Goal: Task Accomplishment & Management: Use online tool/utility

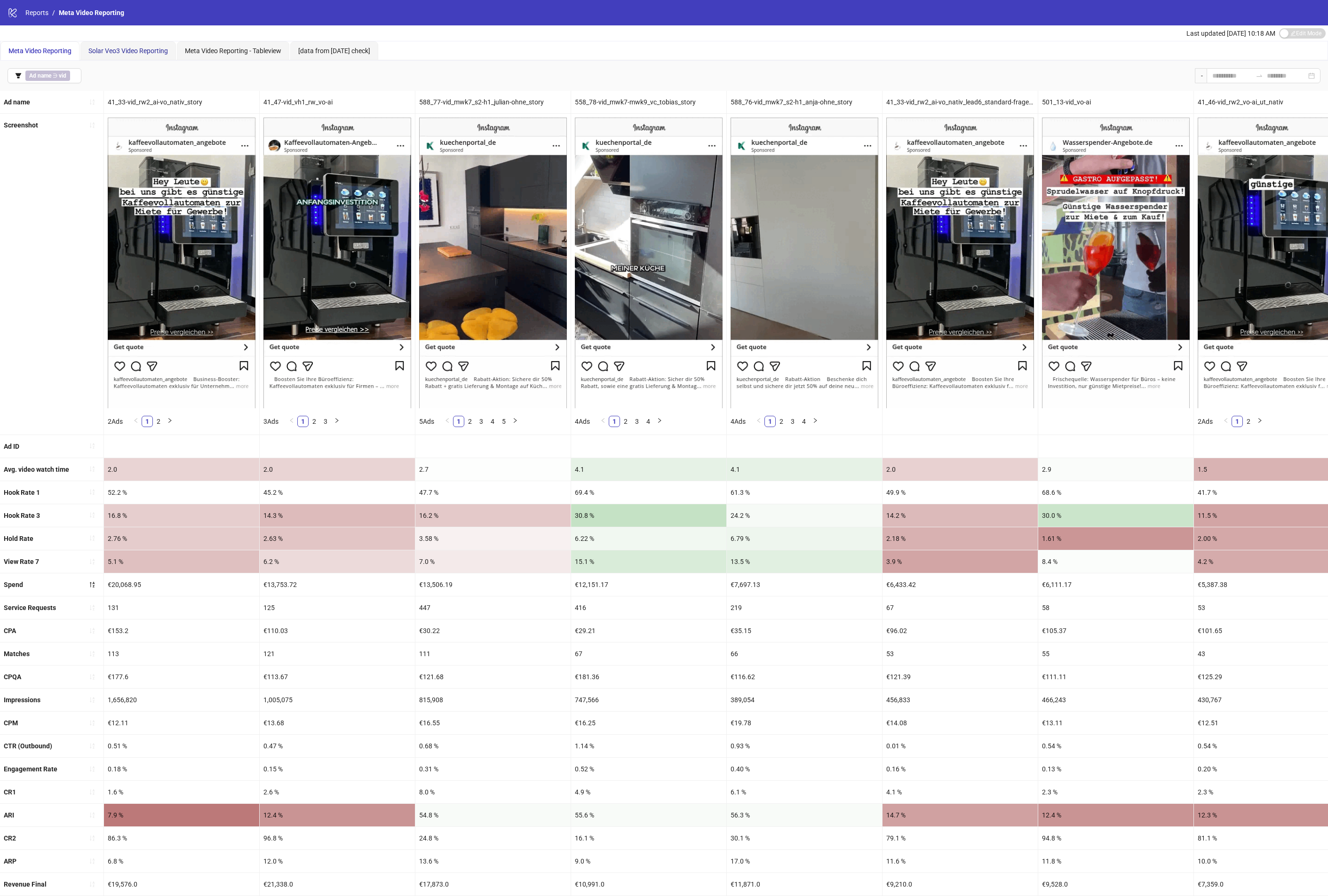
drag, startPoint x: 123, startPoint y: 48, endPoint x: 314, endPoint y: 268, distance: 291.3
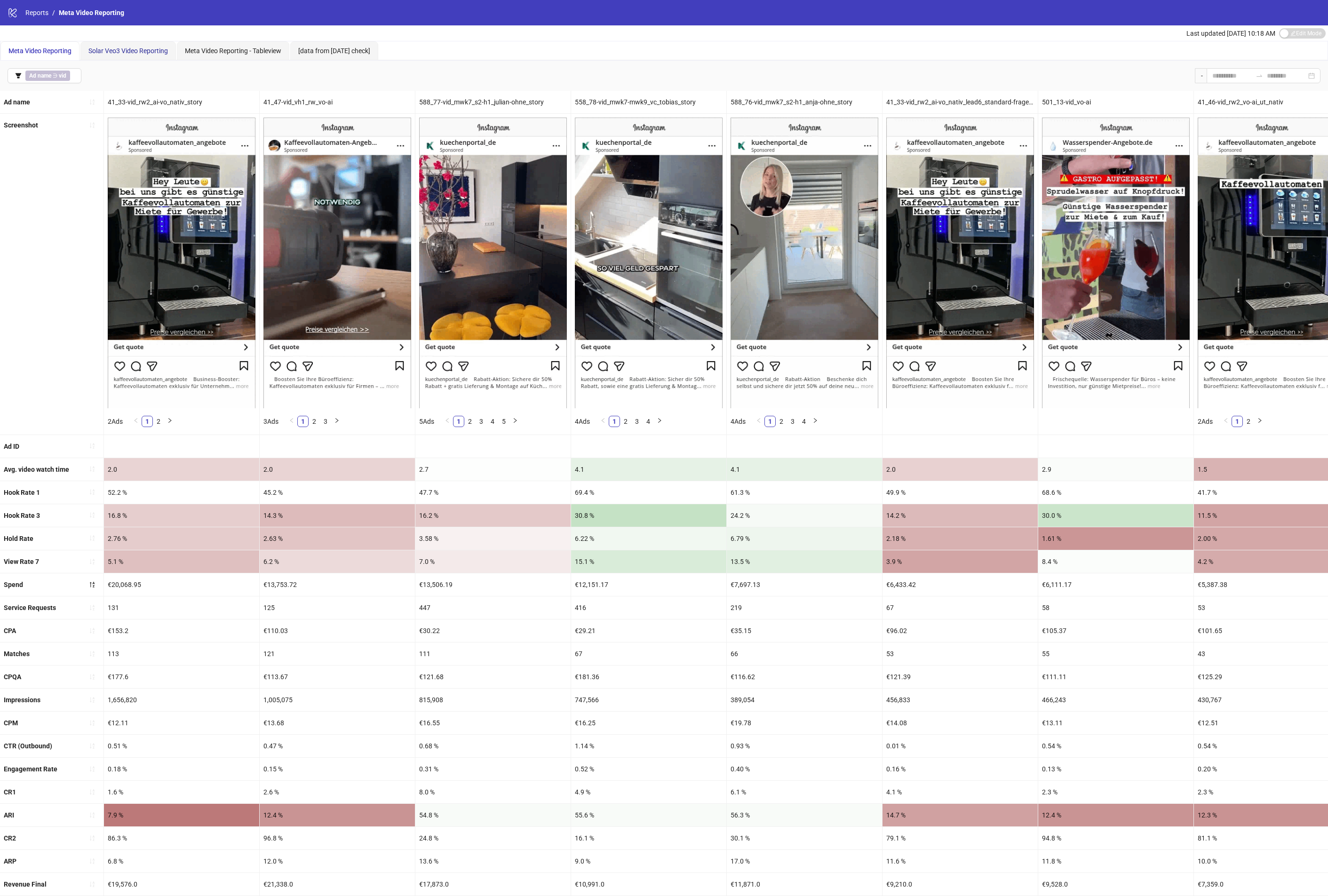
click at [123, 48] on span "Solar Veo3 Video Reporting" at bounding box center [128, 50] width 79 height 7
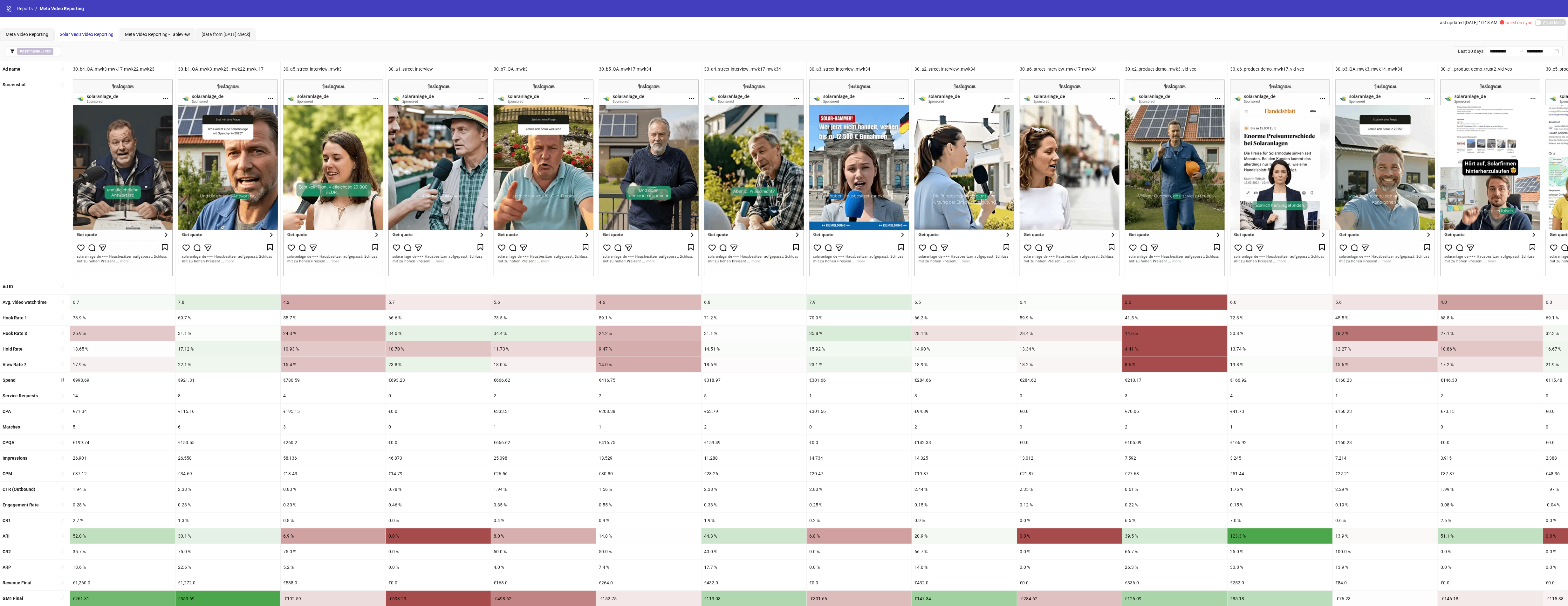
drag, startPoint x: 890, startPoint y: 389, endPoint x: 663, endPoint y: 382, distance: 227.1
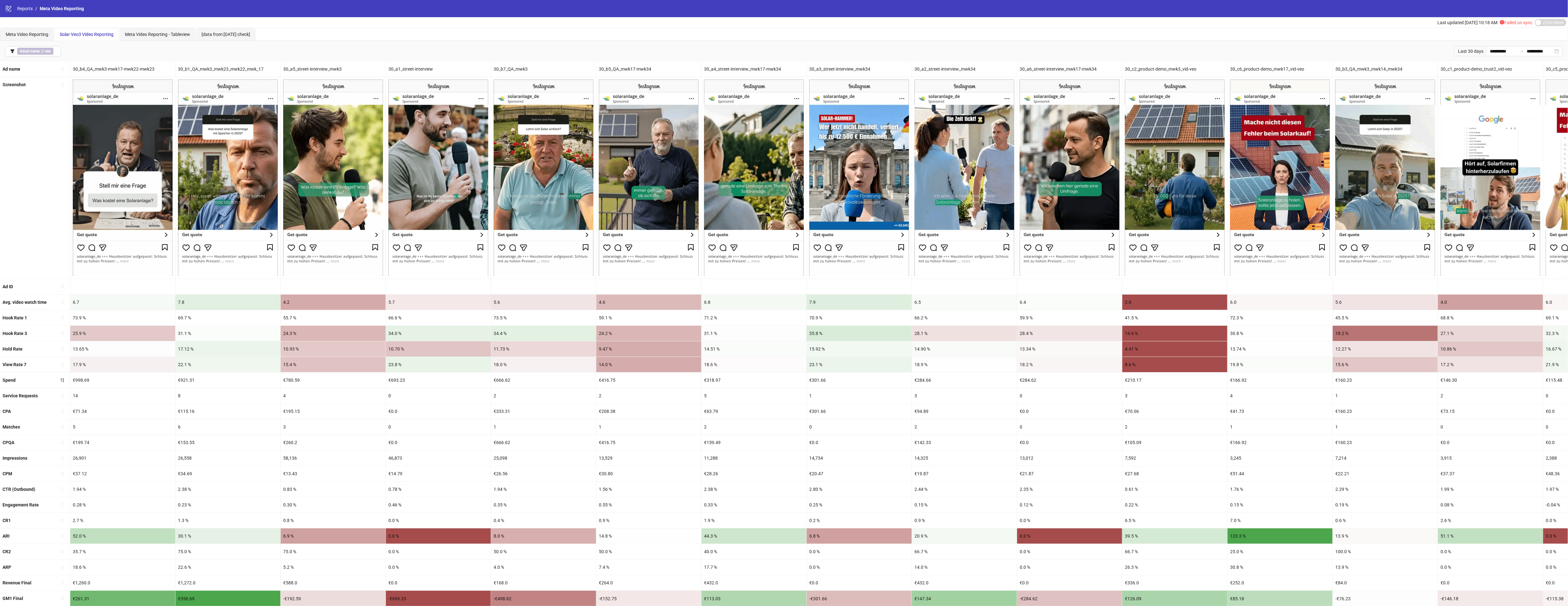
scroll to position [0, 609]
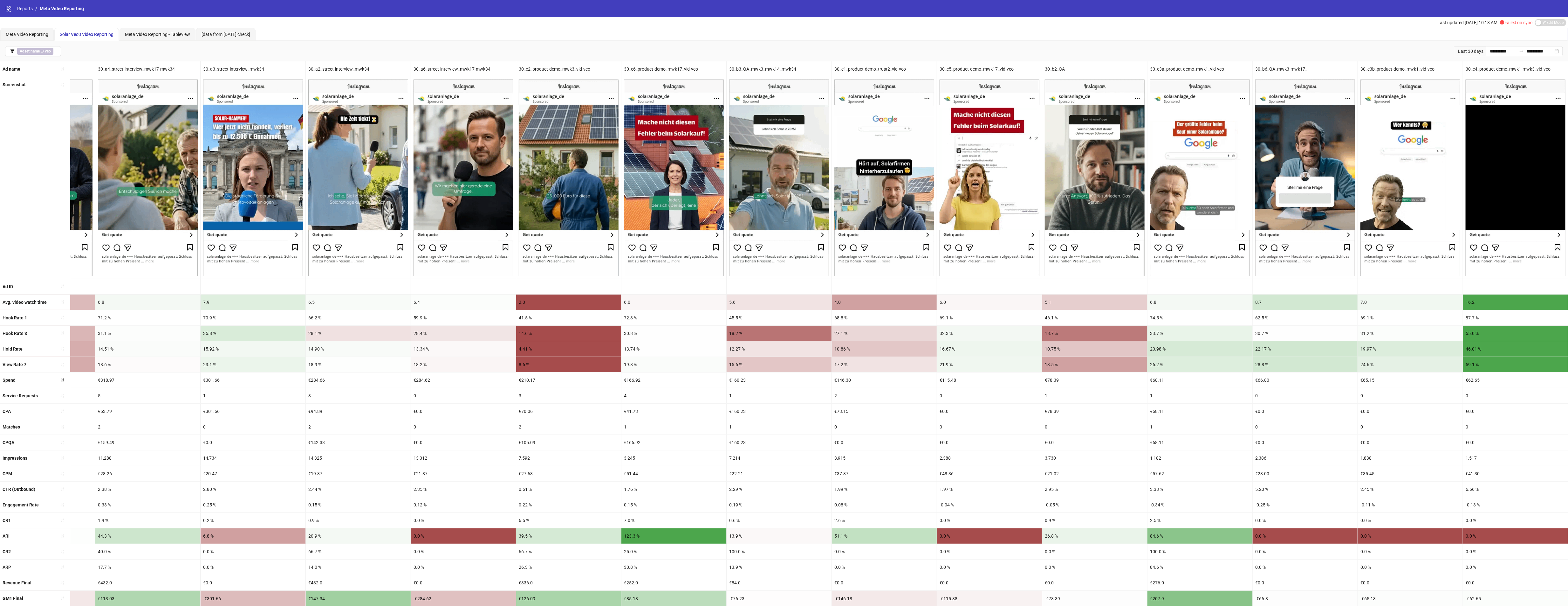
drag, startPoint x: 984, startPoint y: 390, endPoint x: 1169, endPoint y: 387, distance: 185.0
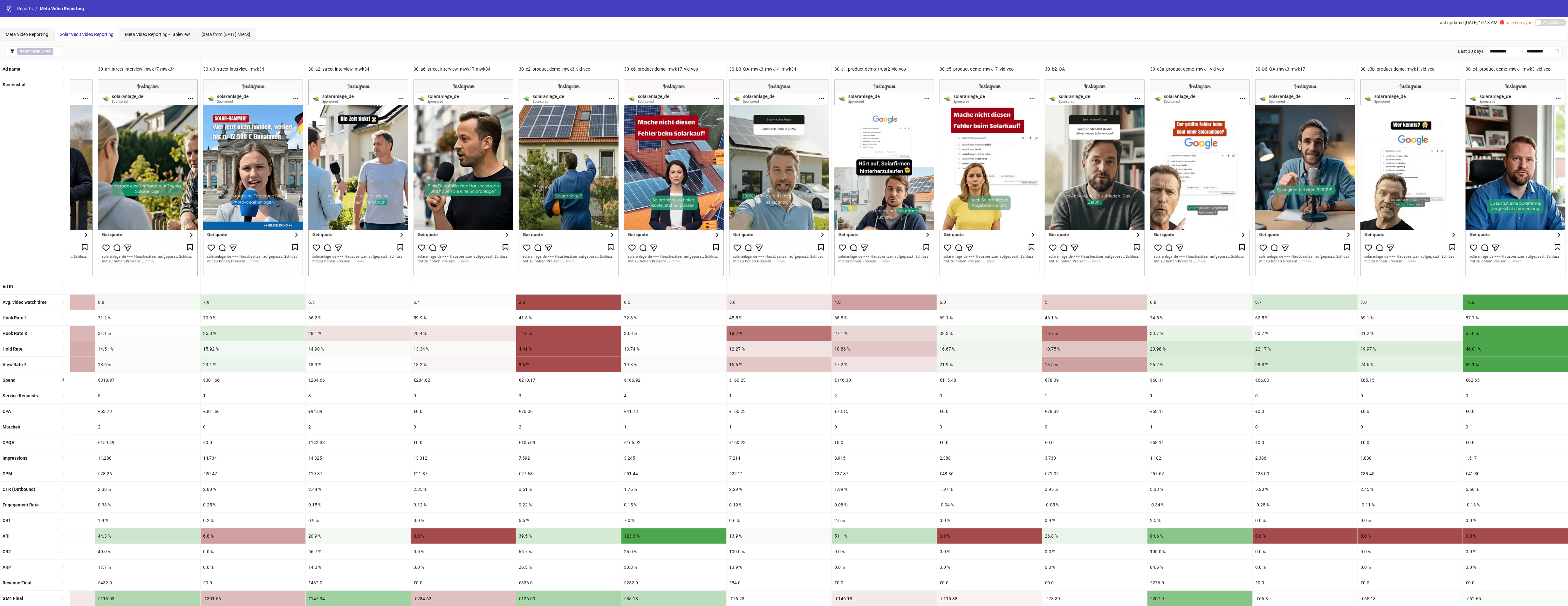
drag, startPoint x: 696, startPoint y: 401, endPoint x: 915, endPoint y: 405, distance: 219.0
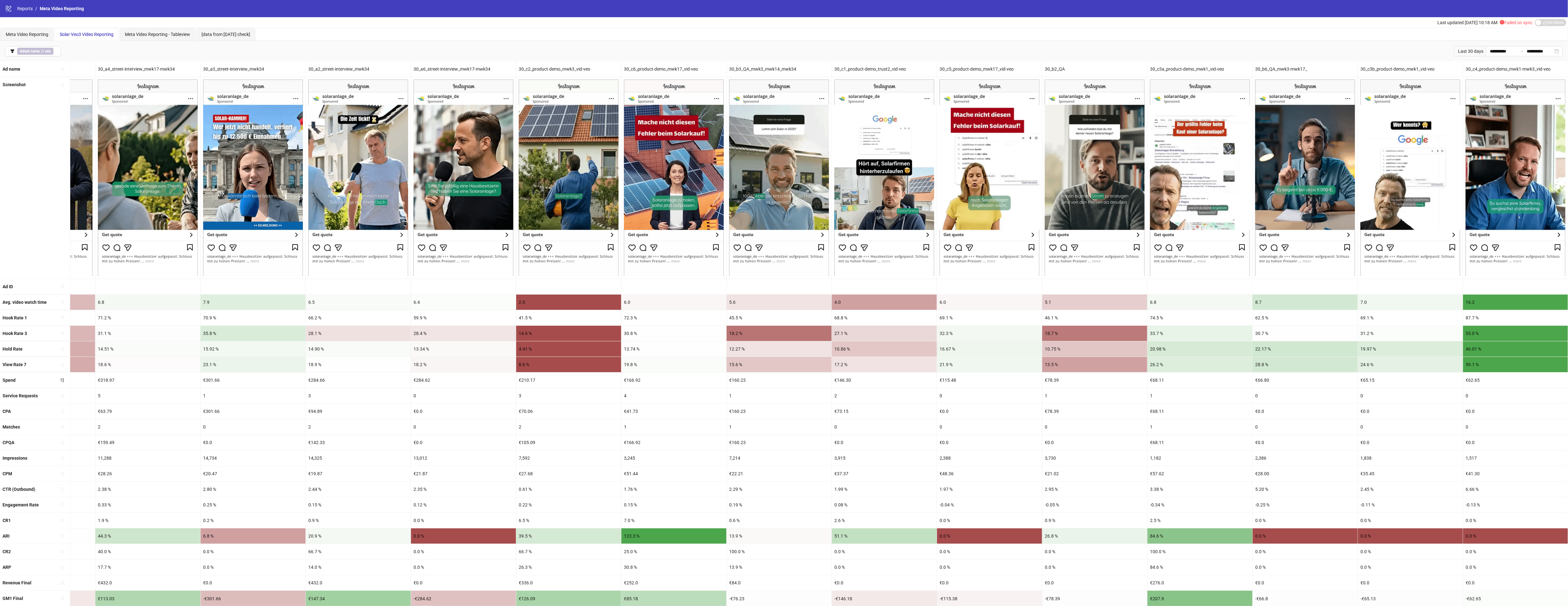
drag, startPoint x: 1136, startPoint y: 407, endPoint x: 808, endPoint y: 409, distance: 328.0
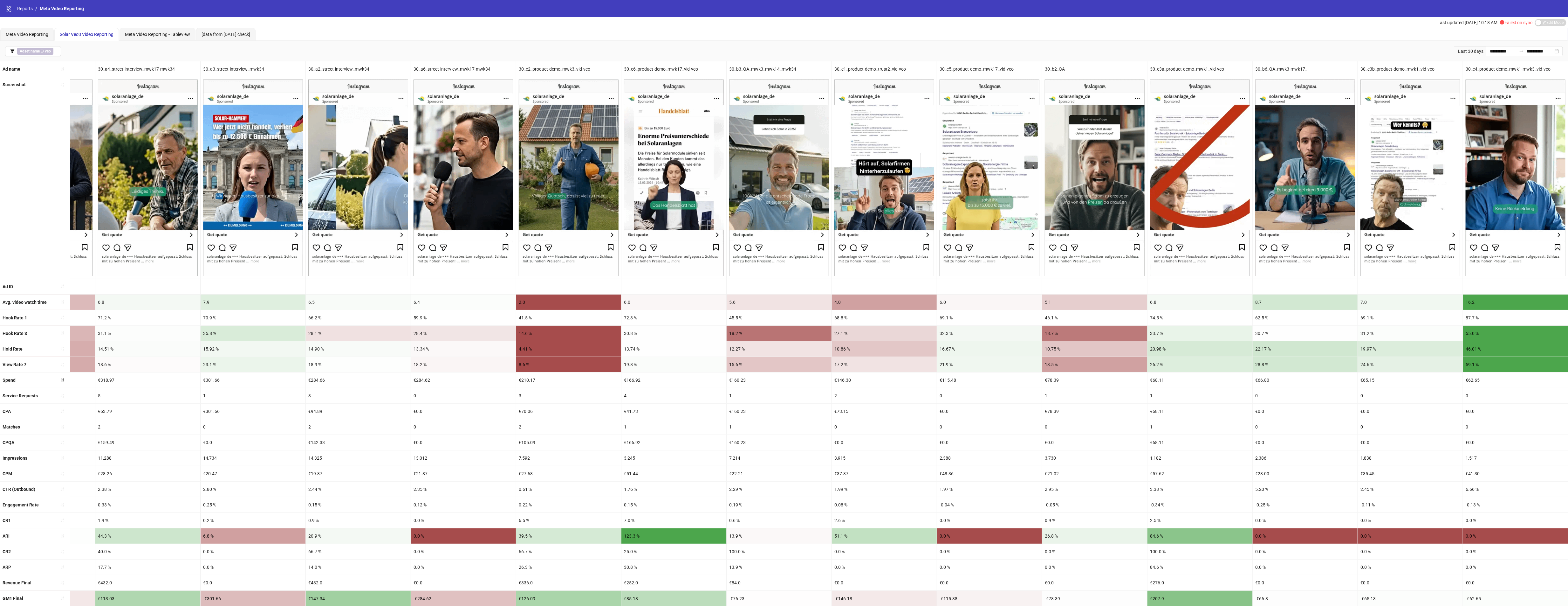
drag, startPoint x: 555, startPoint y: 384, endPoint x: 1046, endPoint y: 399, distance: 491.2
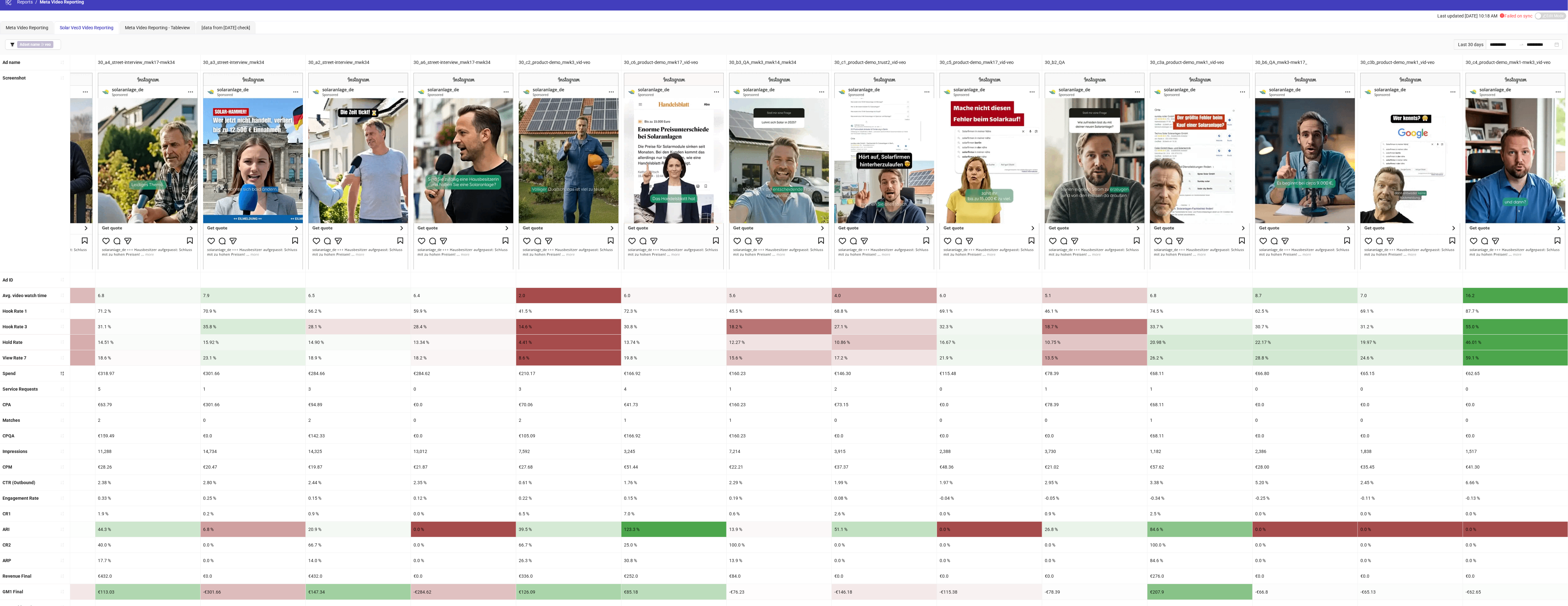
scroll to position [11, 0]
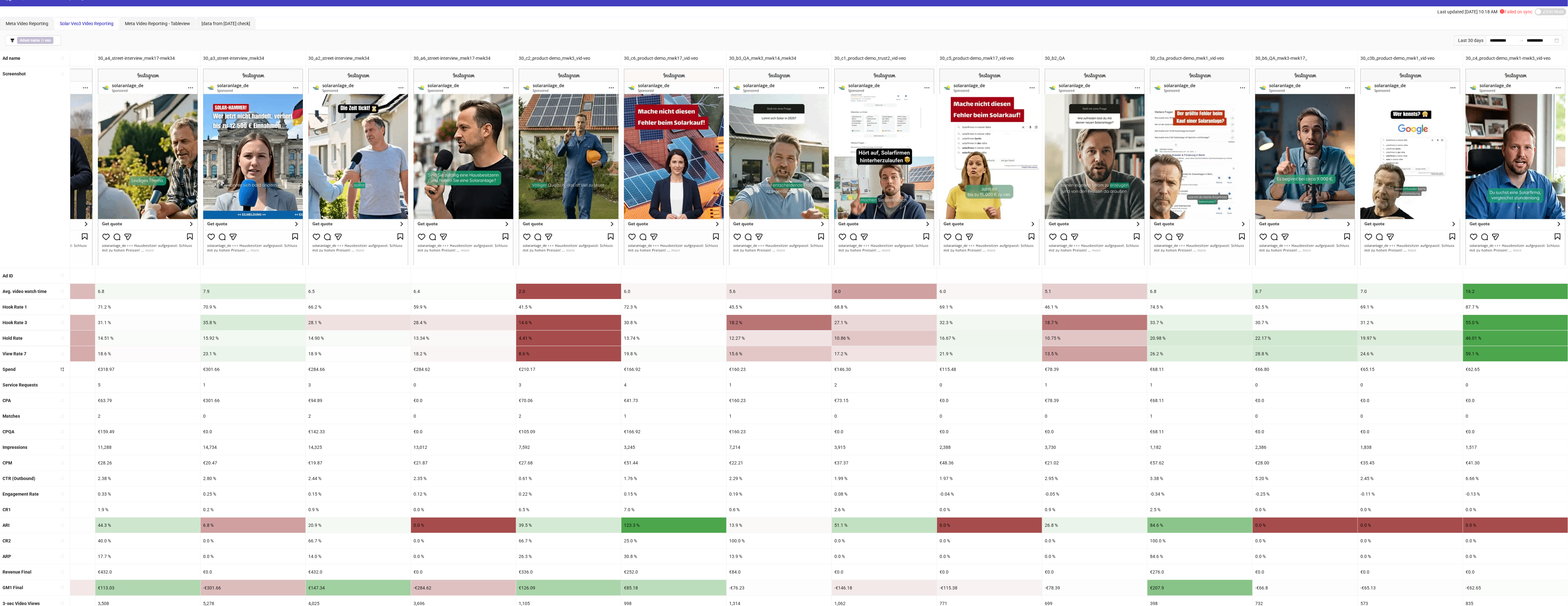
drag, startPoint x: 192, startPoint y: 416, endPoint x: 557, endPoint y: 417, distance: 365.0
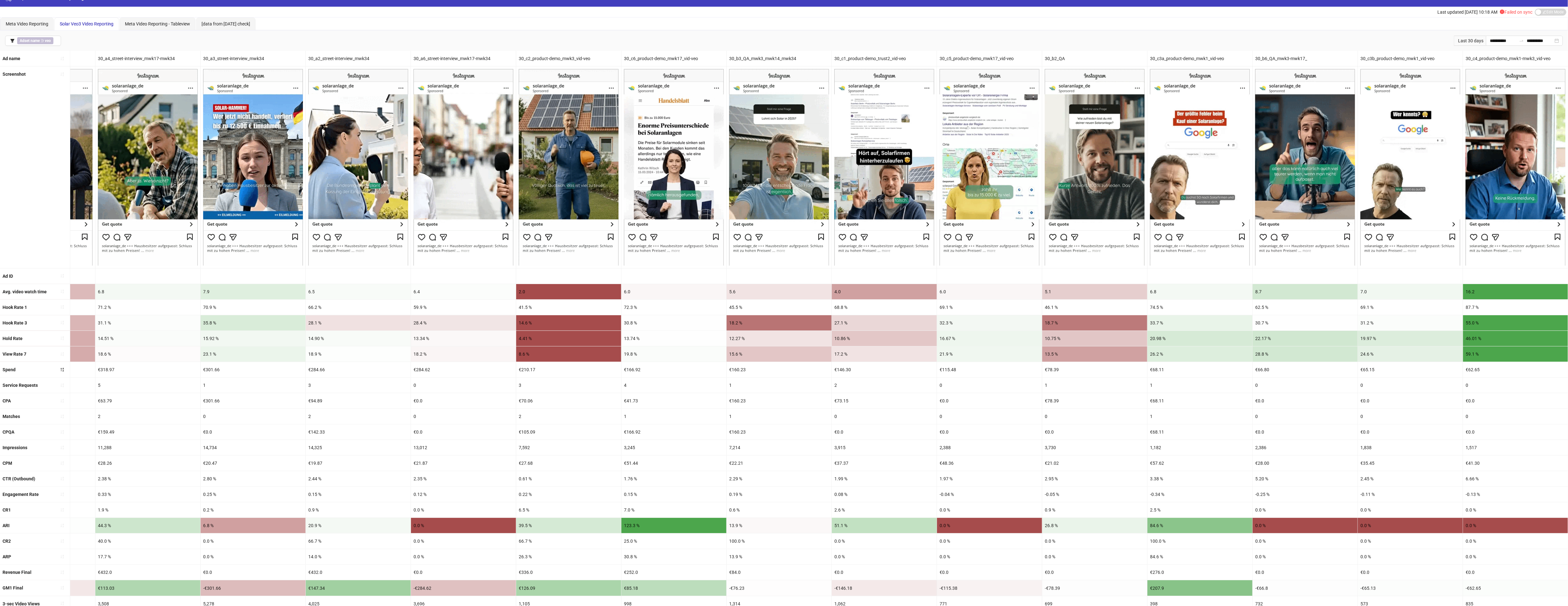
scroll to position [0, 0]
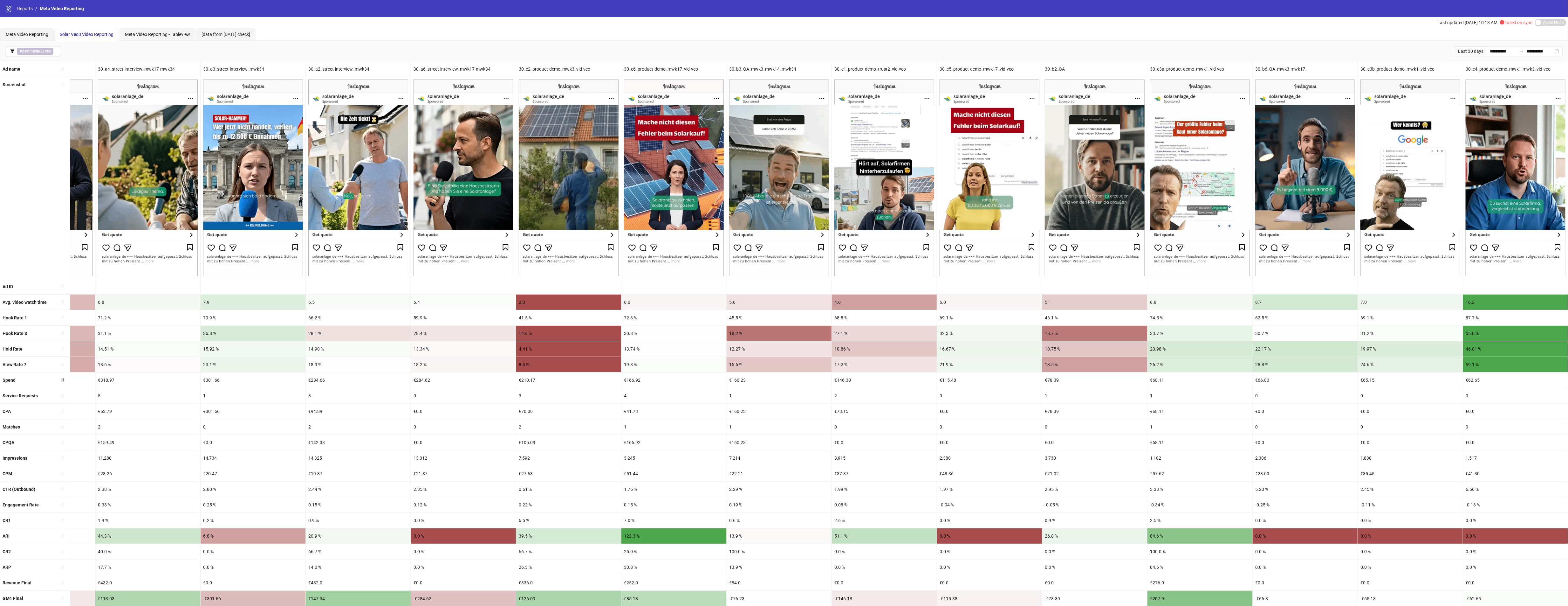
drag, startPoint x: 604, startPoint y: 446, endPoint x: 338, endPoint y: 417, distance: 267.6
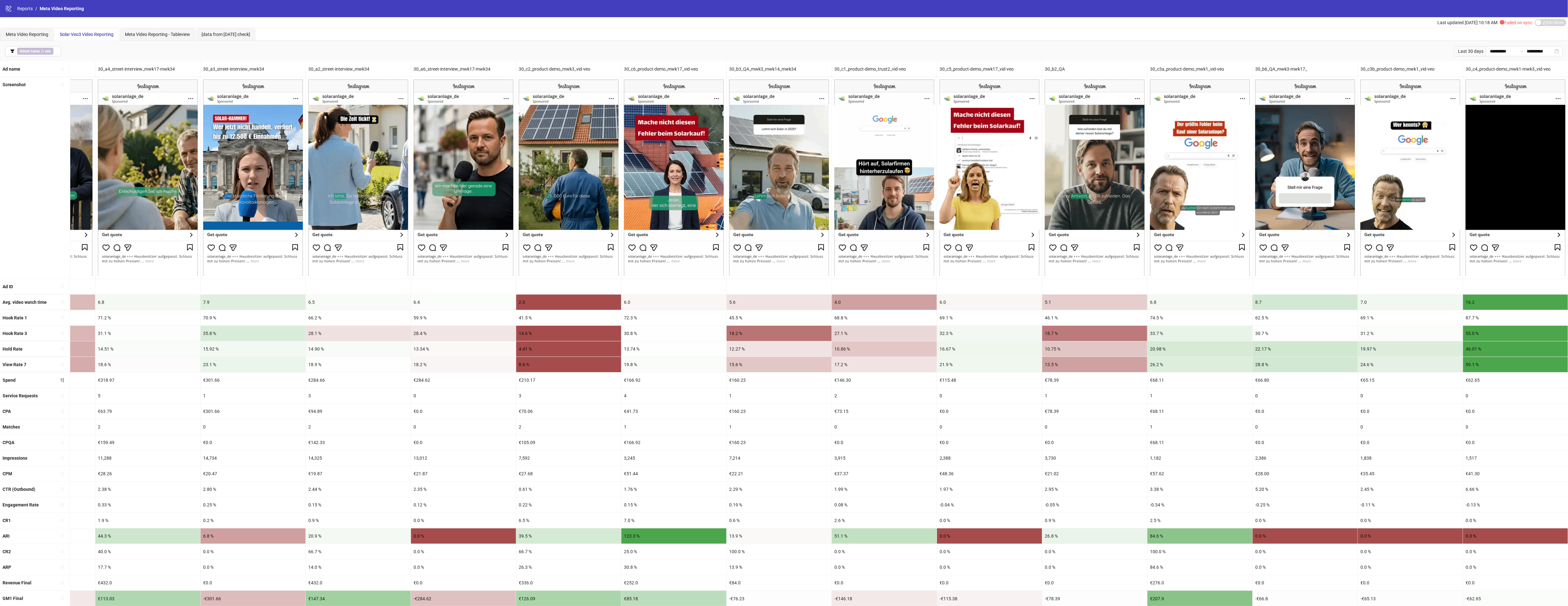
drag, startPoint x: 201, startPoint y: 410, endPoint x: 357, endPoint y: 409, distance: 156.0
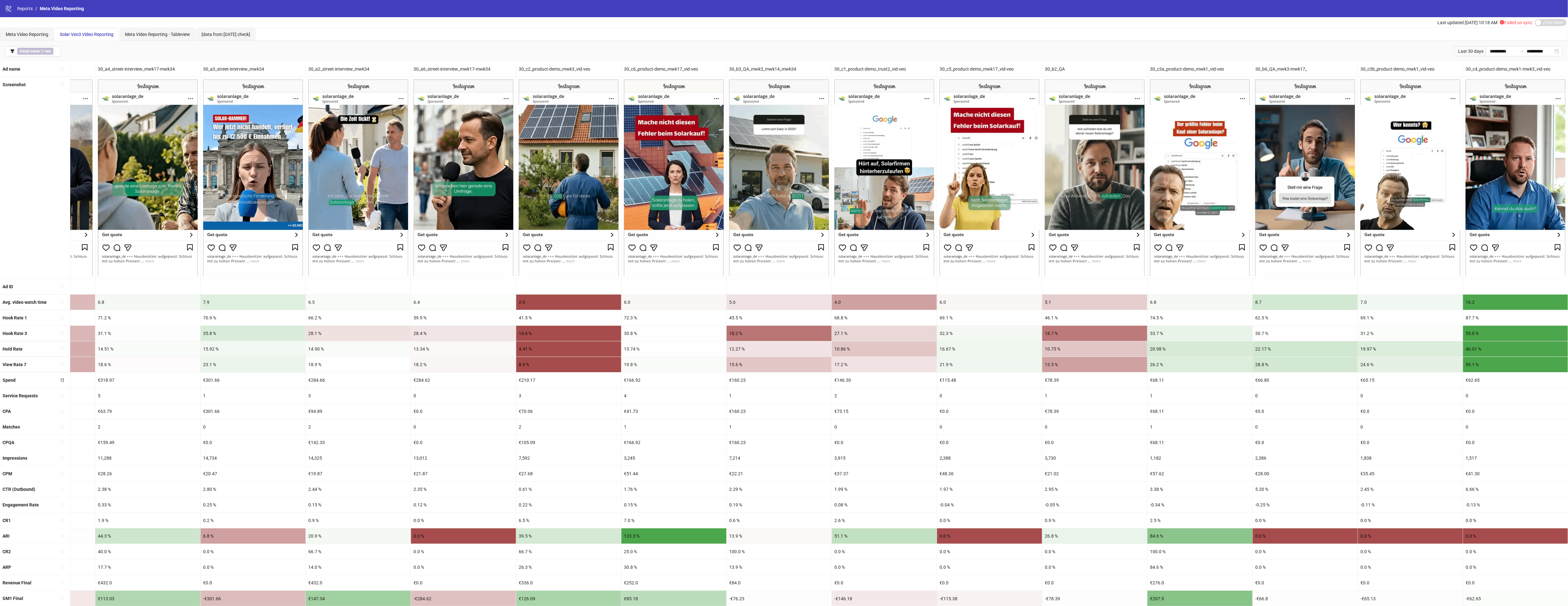
drag, startPoint x: 224, startPoint y: 342, endPoint x: 391, endPoint y: 344, distance: 167.0
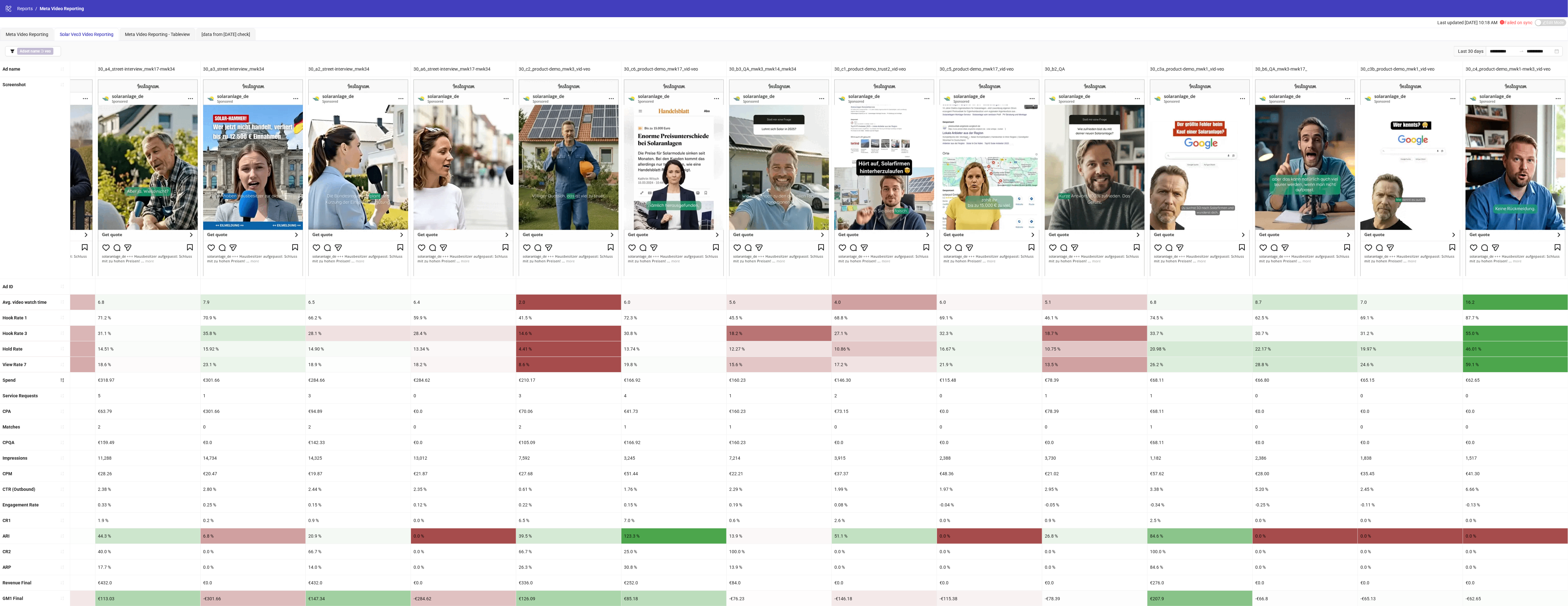
drag, startPoint x: 511, startPoint y: 431, endPoint x: 281, endPoint y: 401, distance: 231.9
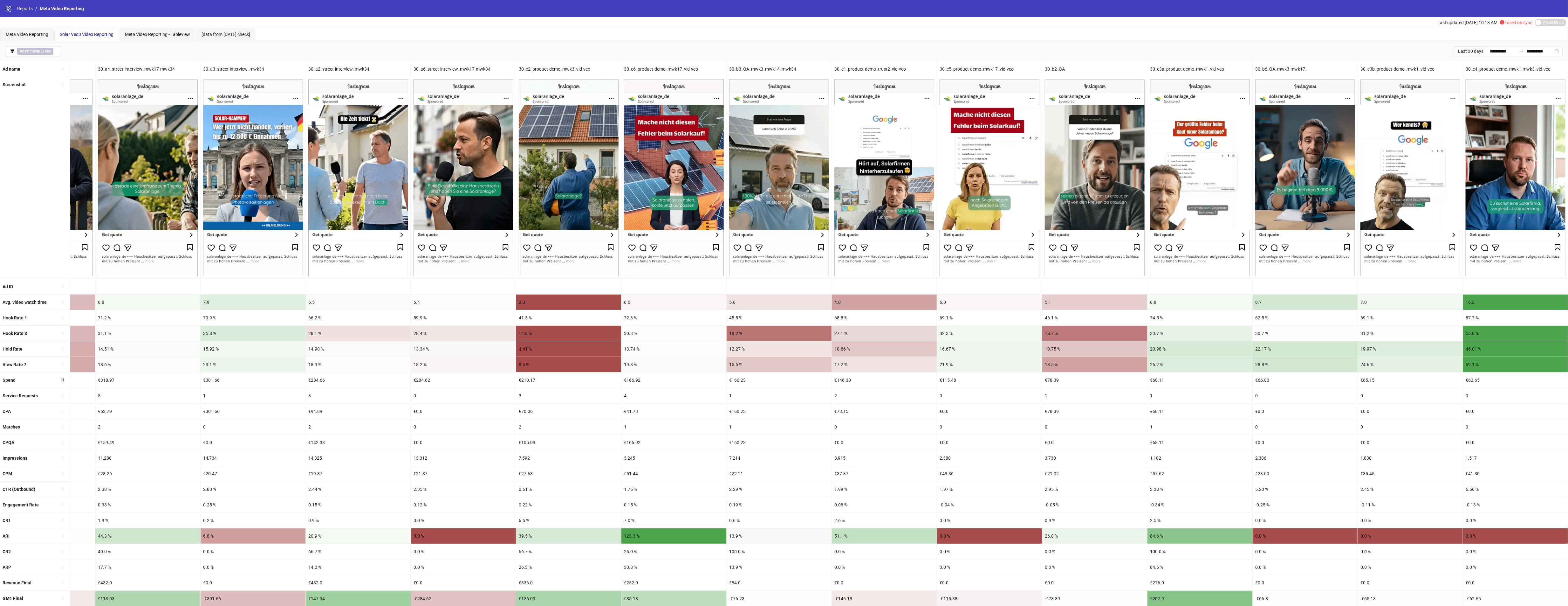
drag, startPoint x: 217, startPoint y: 389, endPoint x: 440, endPoint y: 387, distance: 223.0
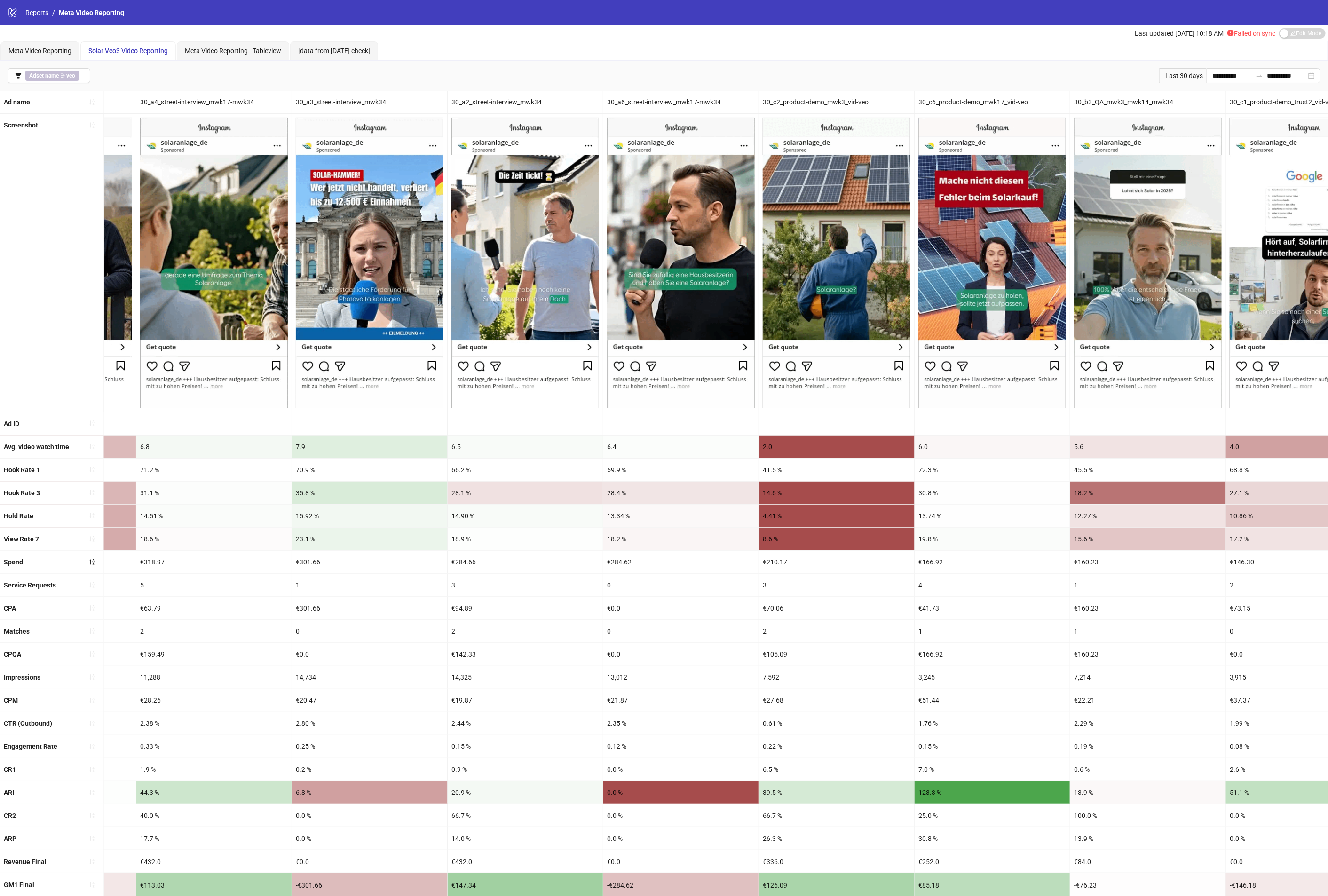
drag, startPoint x: 621, startPoint y: 686, endPoint x: 341, endPoint y: 687, distance: 280.0
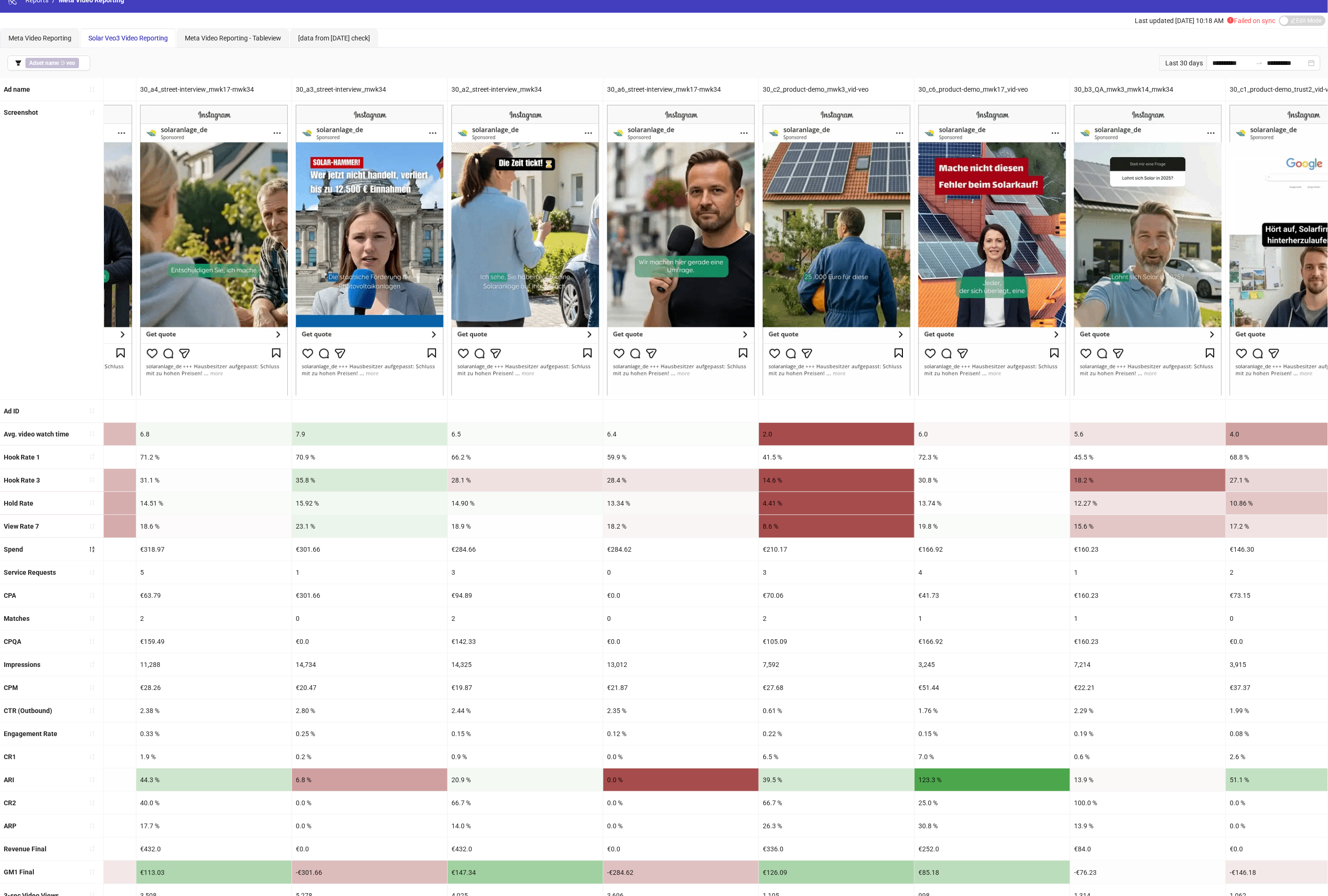
drag, startPoint x: 284, startPoint y: 677, endPoint x: 694, endPoint y: 695, distance: 410.4
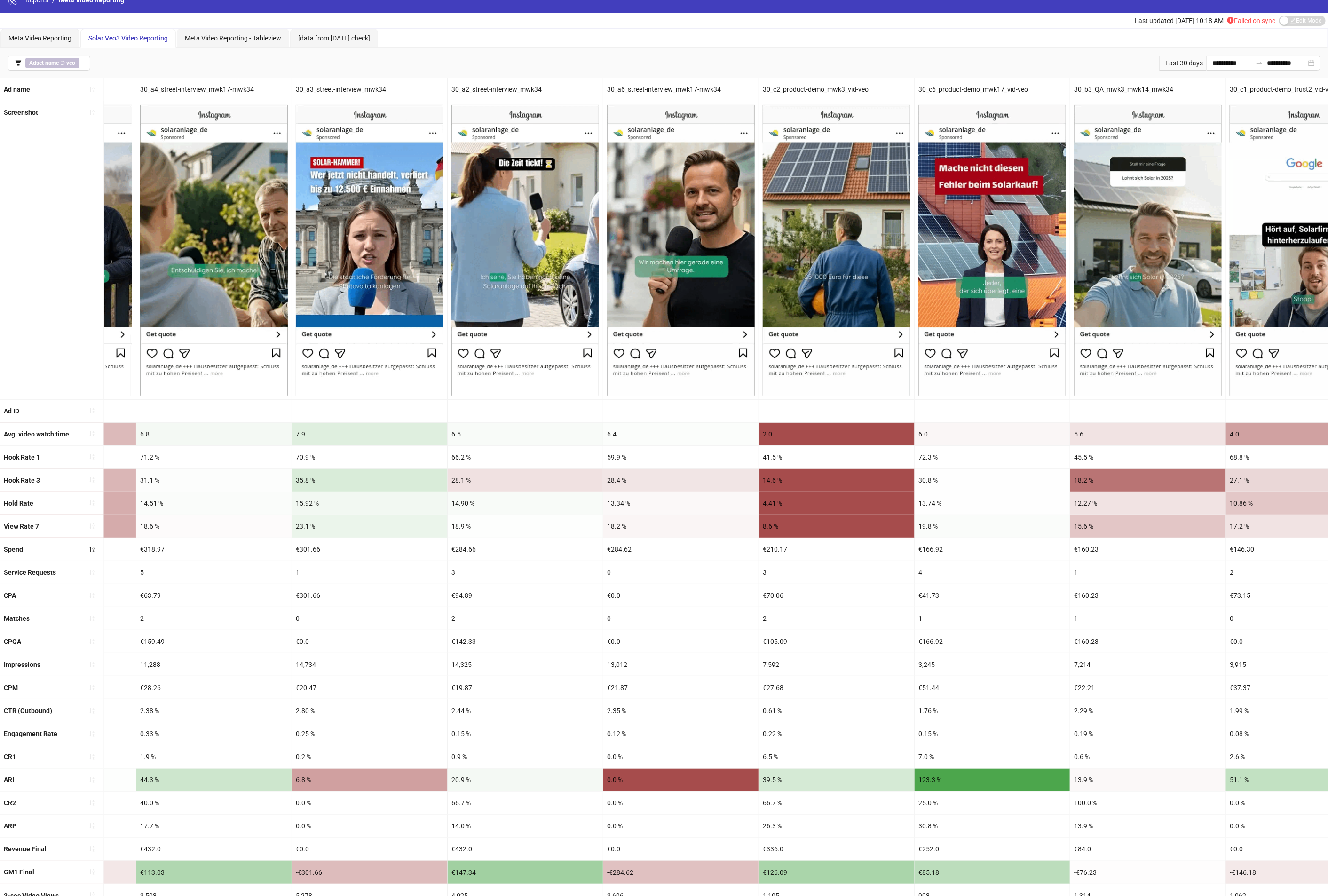
scroll to position [14, 0]
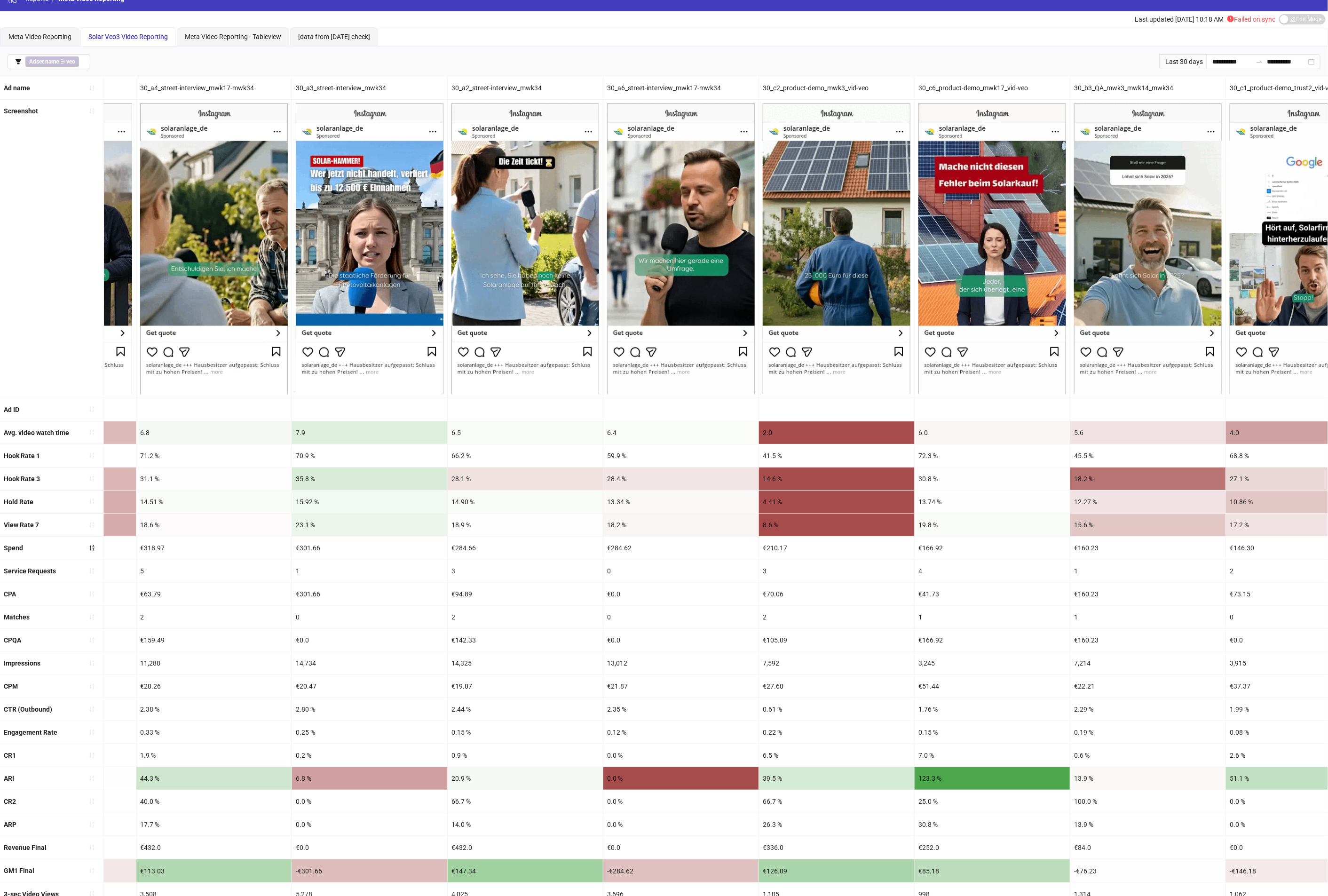
drag, startPoint x: 525, startPoint y: 604, endPoint x: 377, endPoint y: 597, distance: 148.2
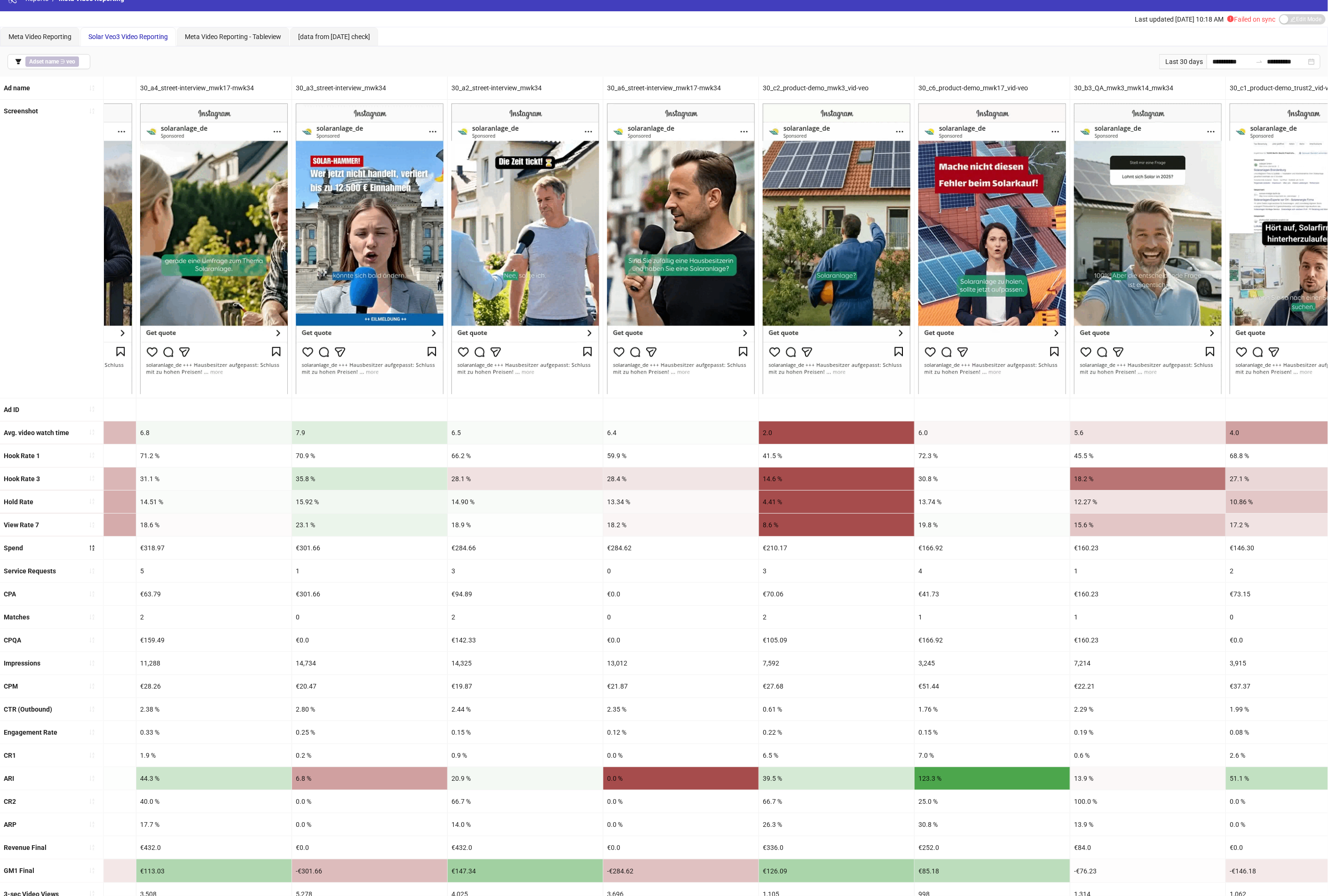
drag, startPoint x: 293, startPoint y: 602, endPoint x: 572, endPoint y: 612, distance: 279.2
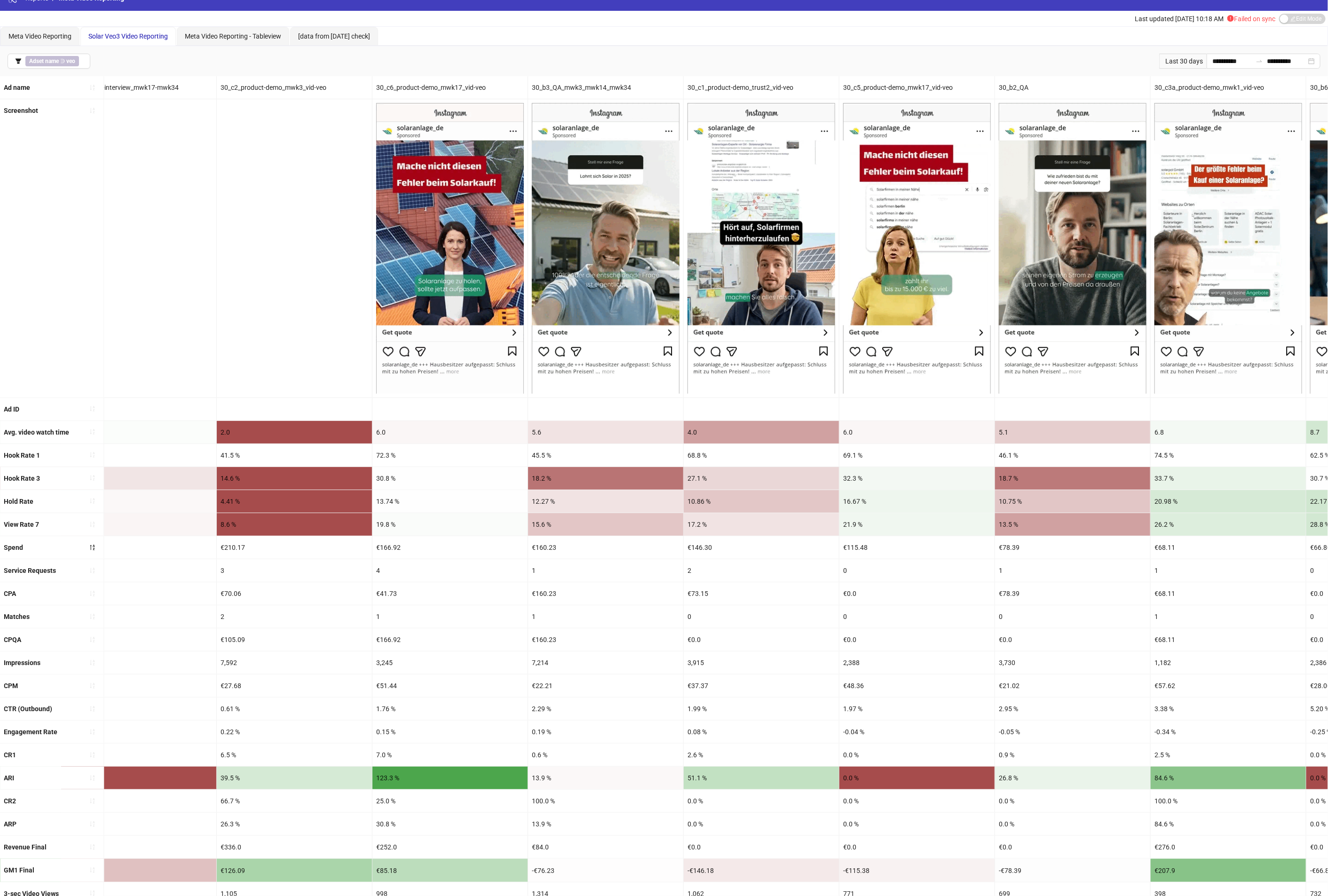
scroll to position [0, 1893]
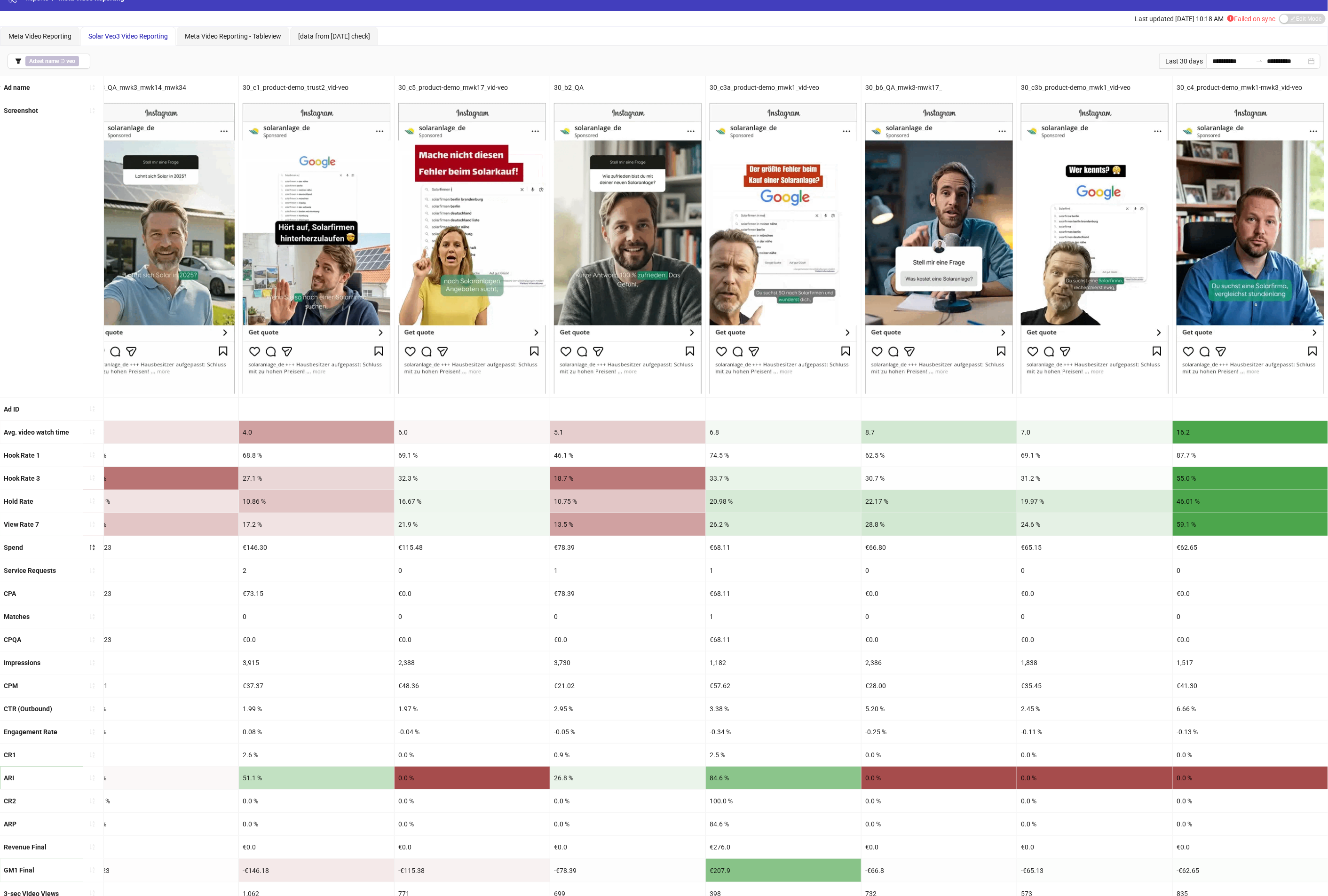
drag, startPoint x: 348, startPoint y: 587, endPoint x: 677, endPoint y: 594, distance: 329.1
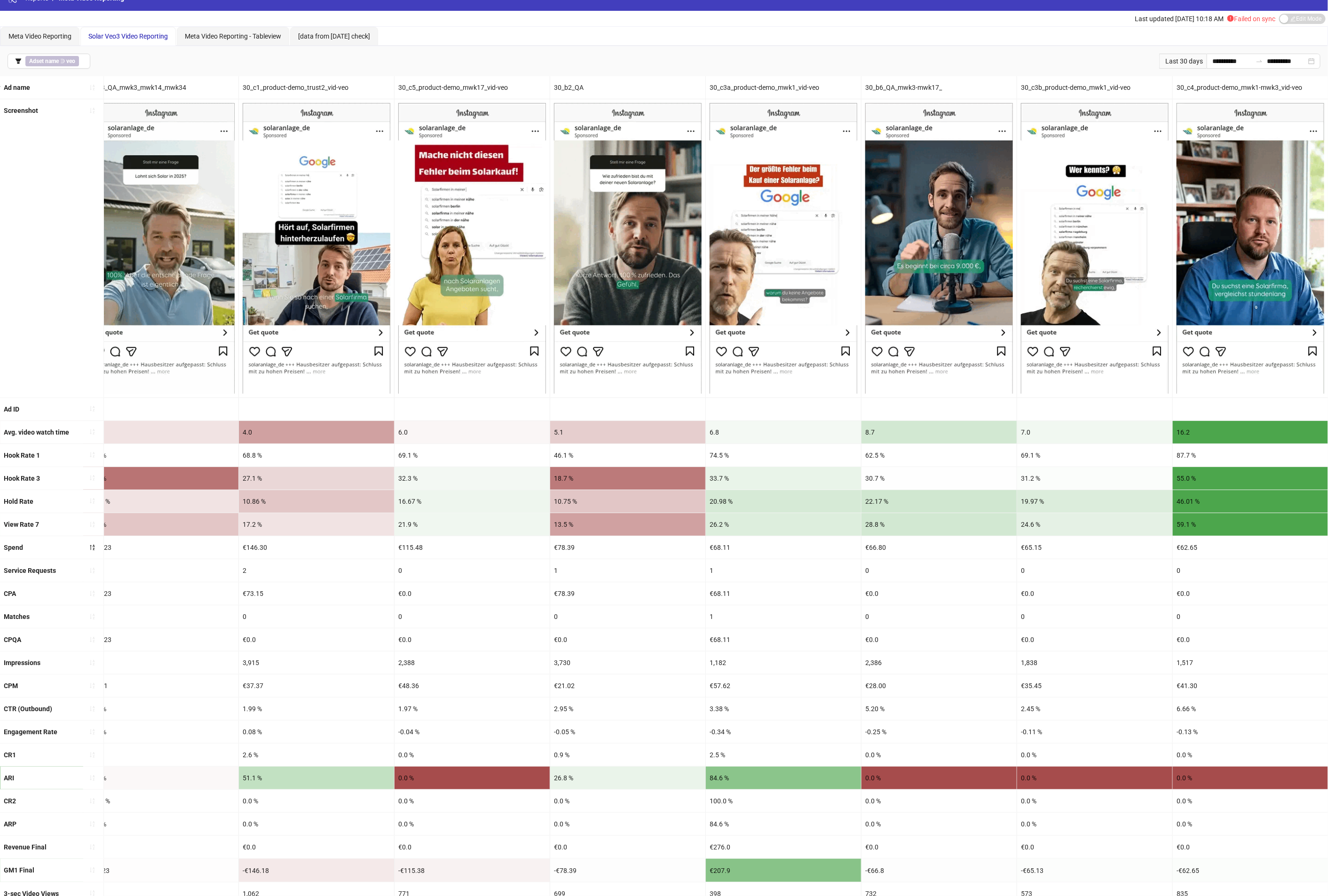
scroll to position [10, 0]
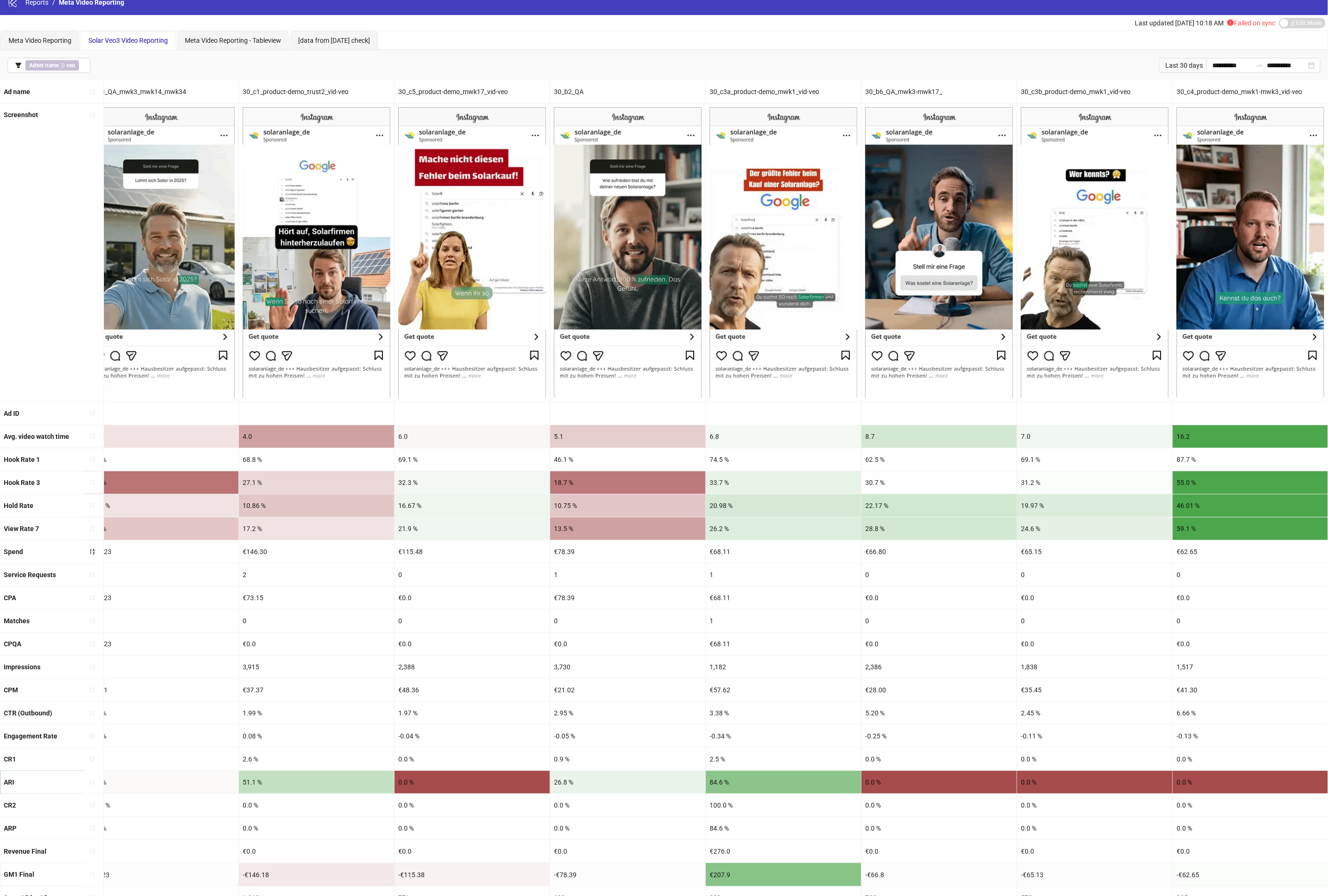
drag, startPoint x: 732, startPoint y: 660, endPoint x: 563, endPoint y: 657, distance: 169.0
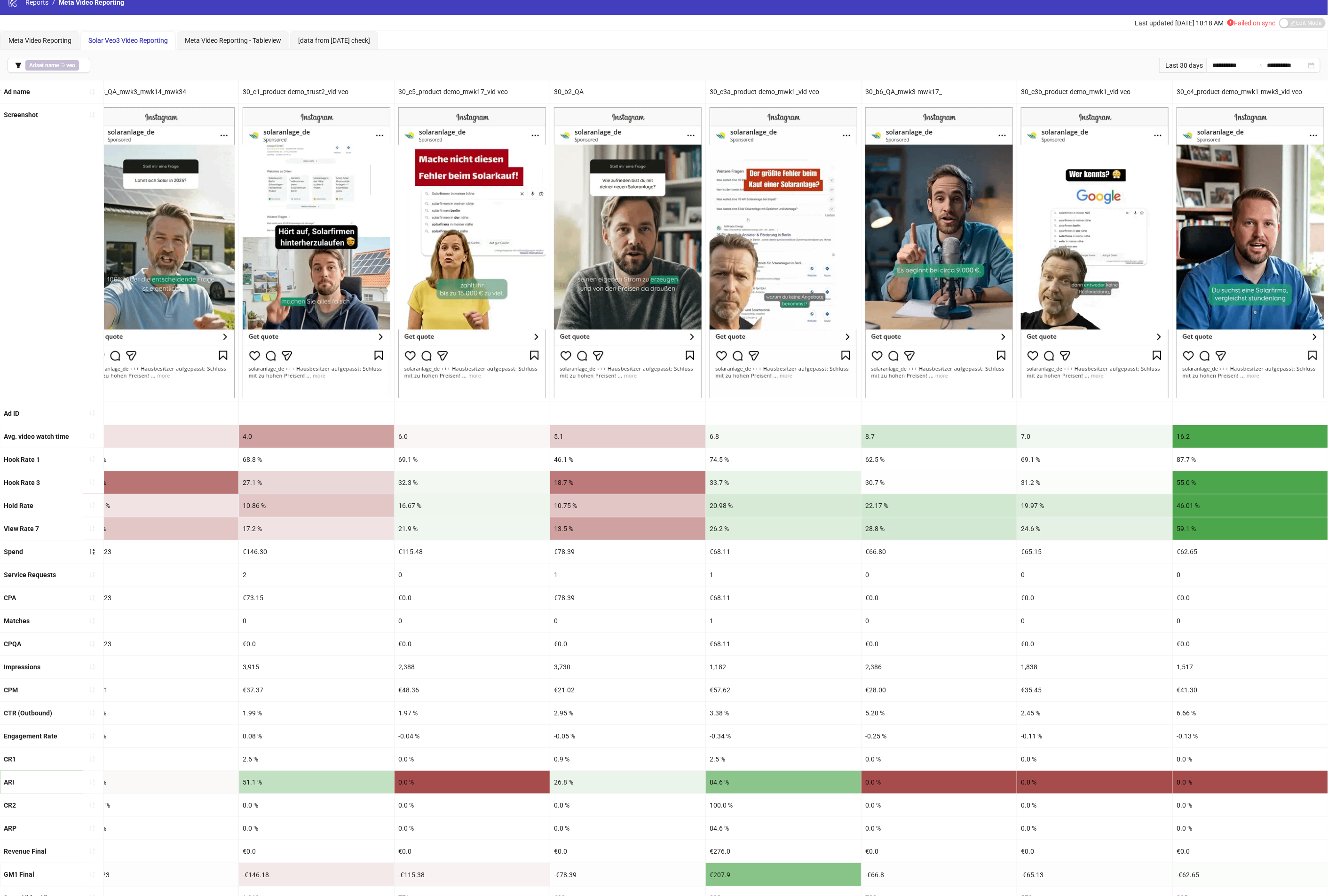
drag, startPoint x: 340, startPoint y: 658, endPoint x: 618, endPoint y: 654, distance: 278.0
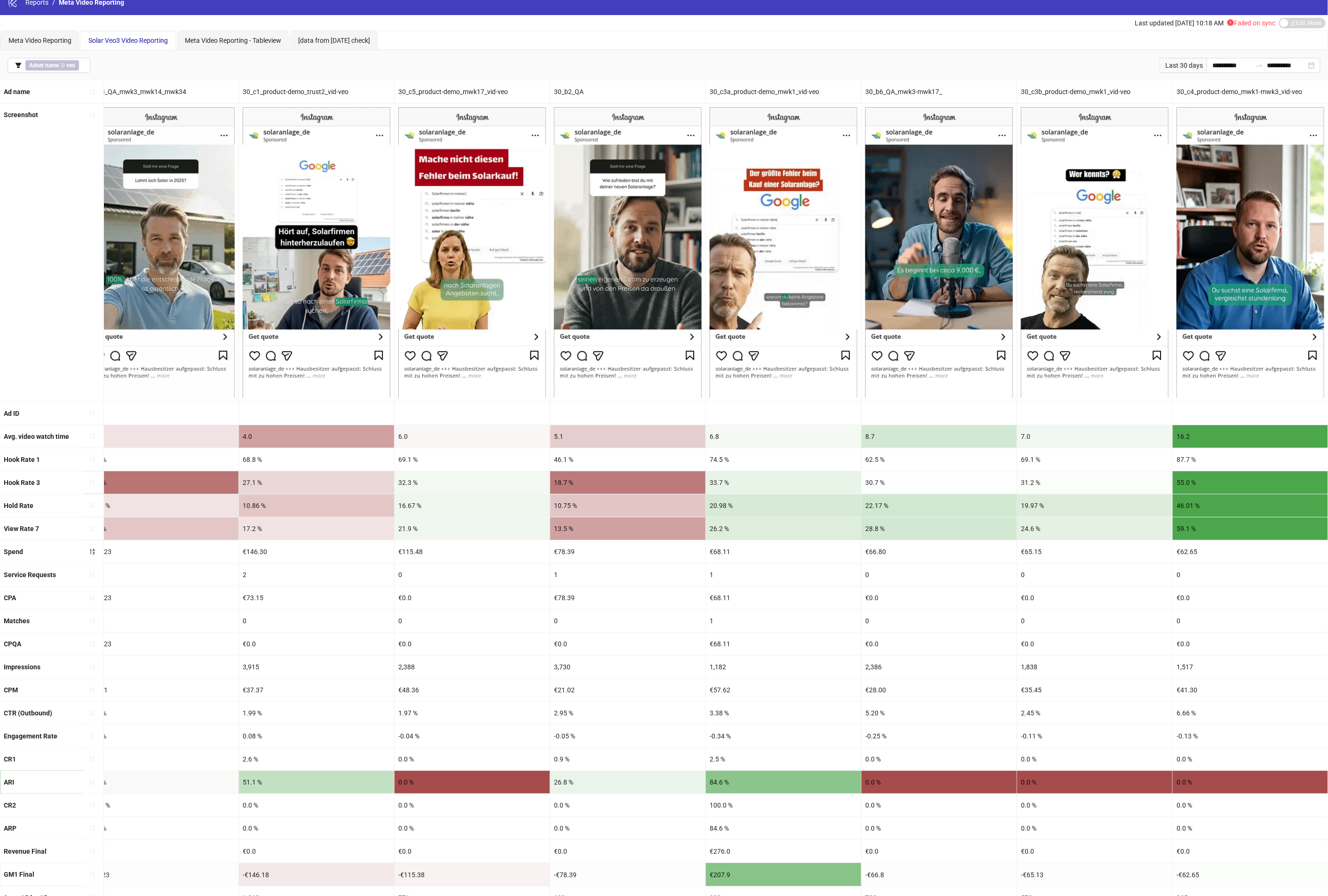
drag, startPoint x: 499, startPoint y: 647, endPoint x: 707, endPoint y: 643, distance: 208.0
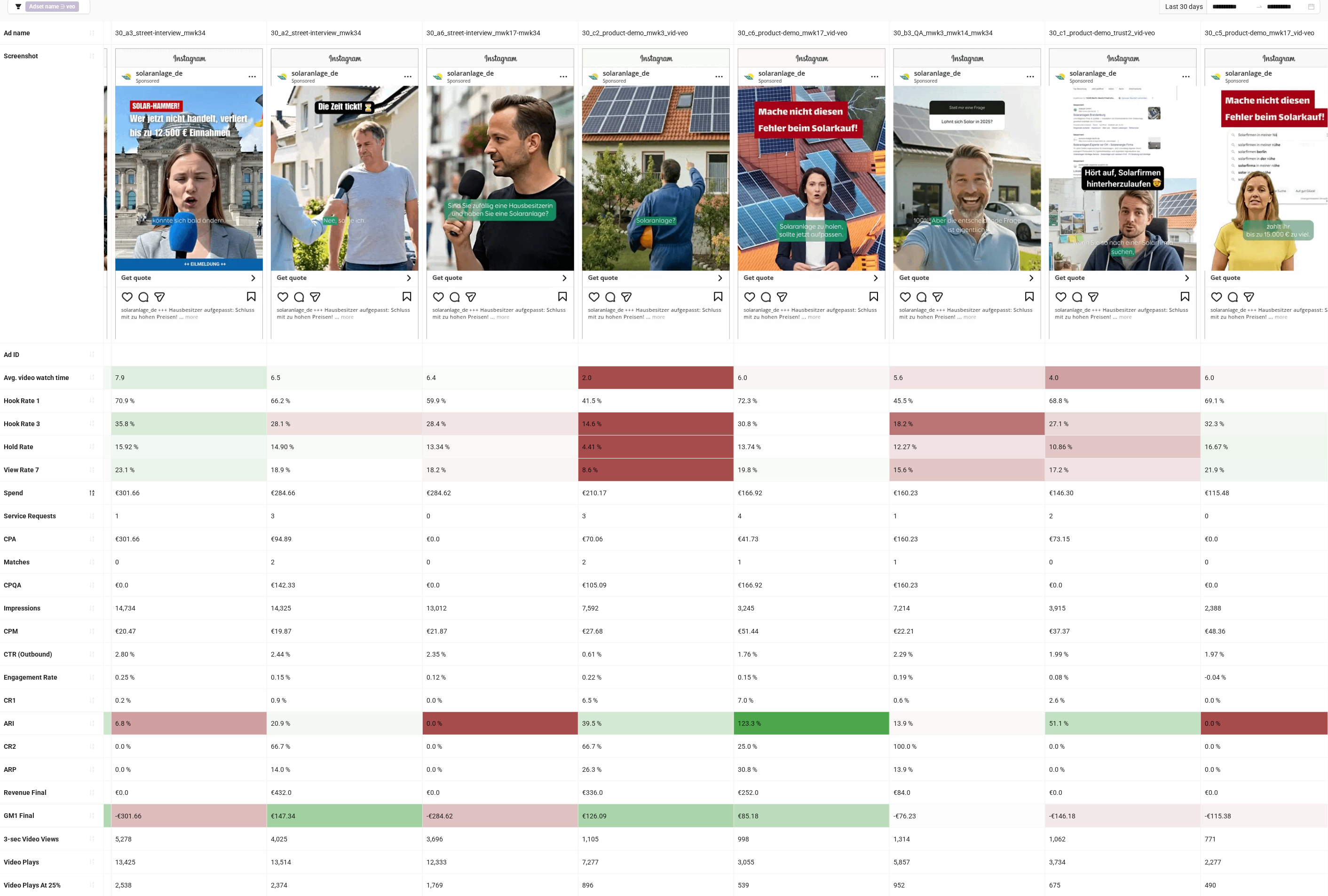
scroll to position [0, 0]
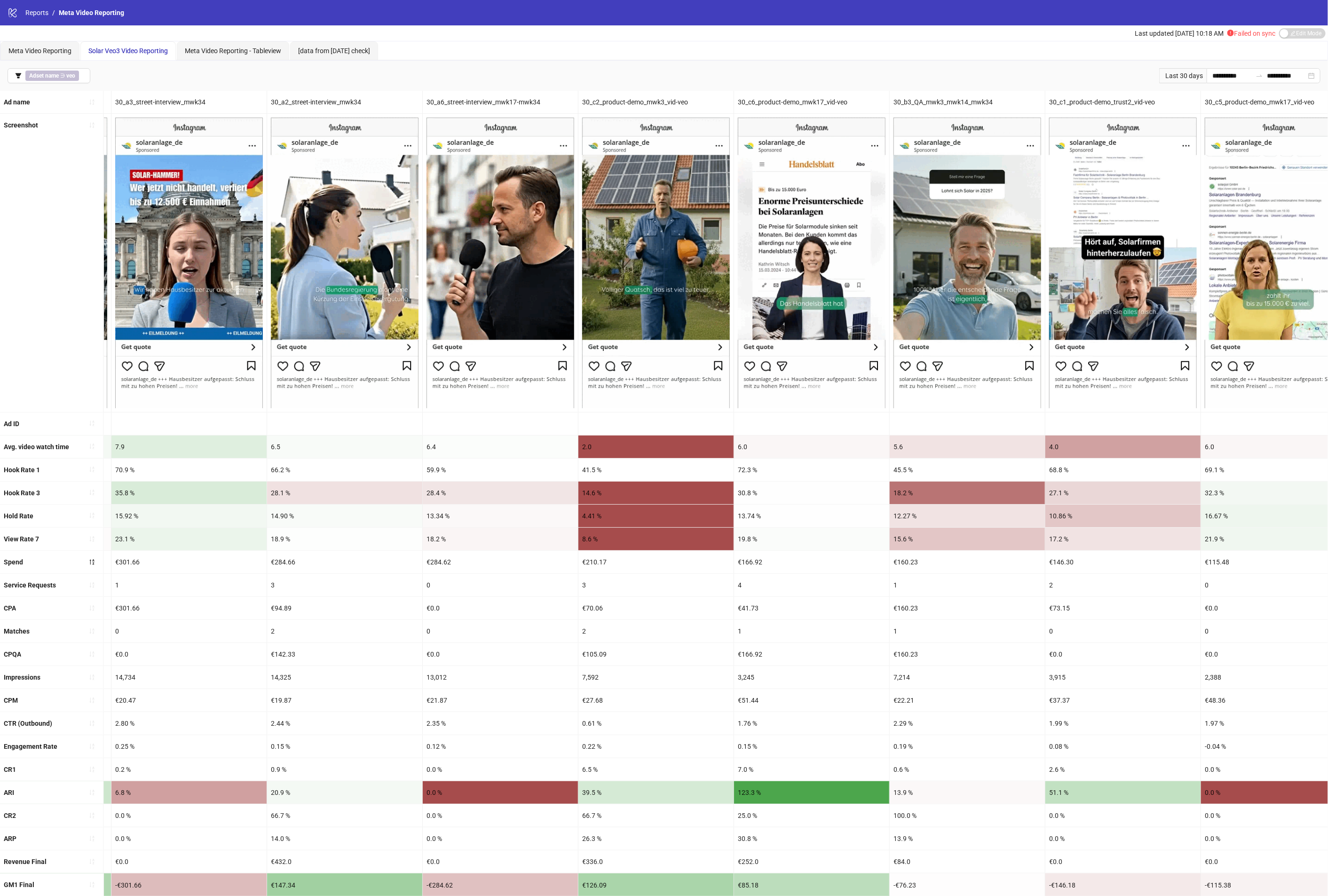
drag, startPoint x: 801, startPoint y: 604, endPoint x: 443, endPoint y: 546, distance: 362.7
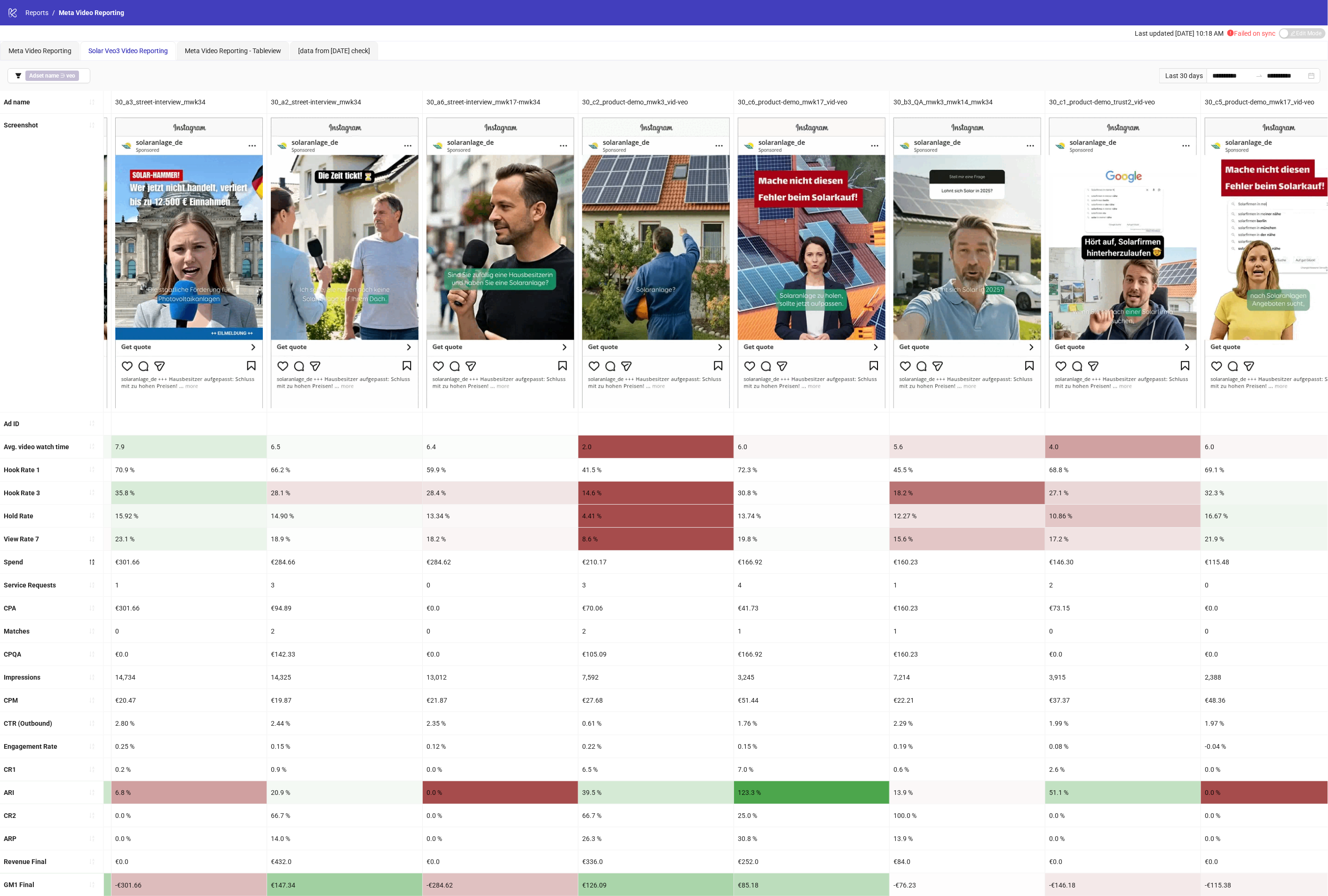
scroll to position [0, 1893]
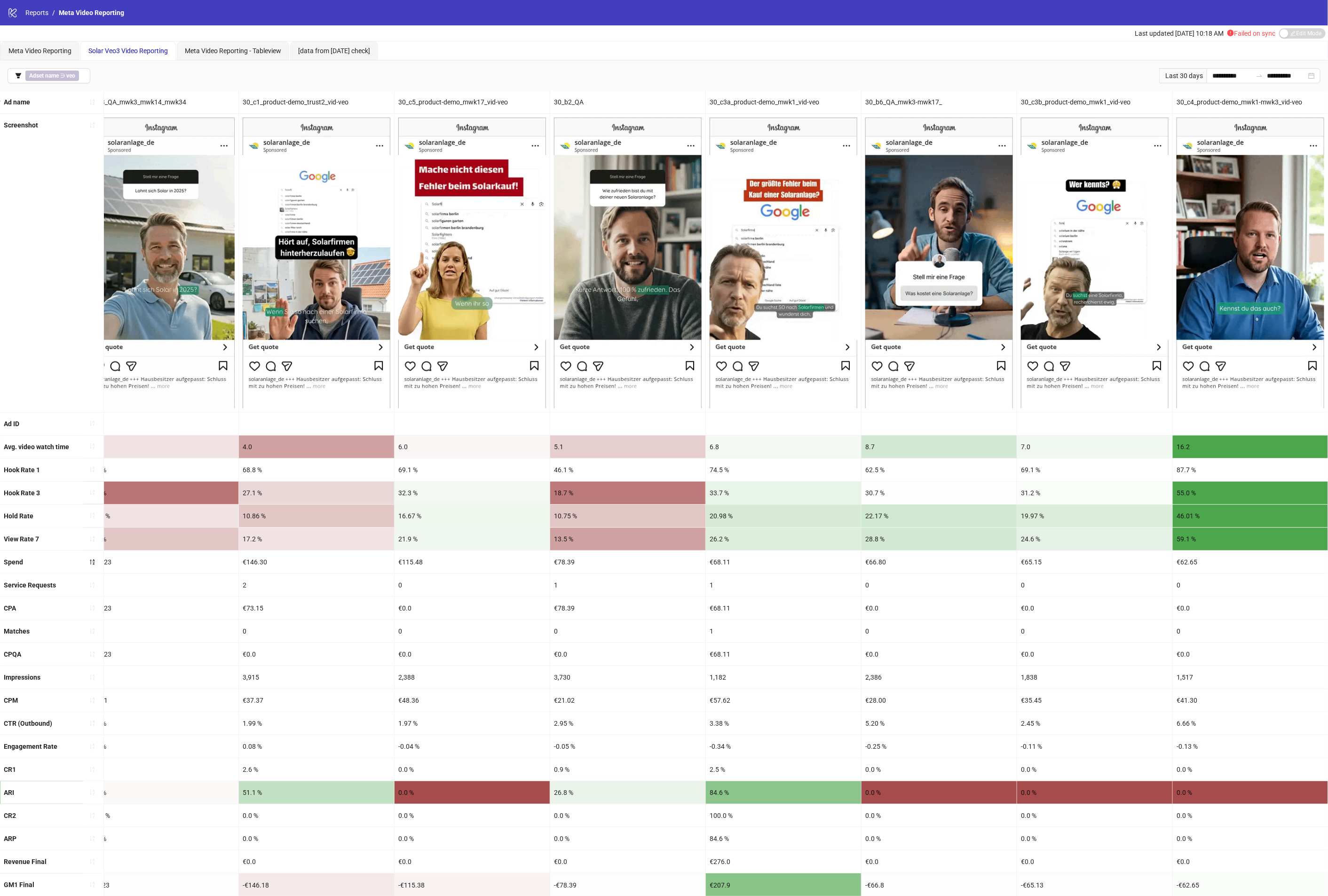
drag, startPoint x: 633, startPoint y: 521, endPoint x: 900, endPoint y: 529, distance: 267.1
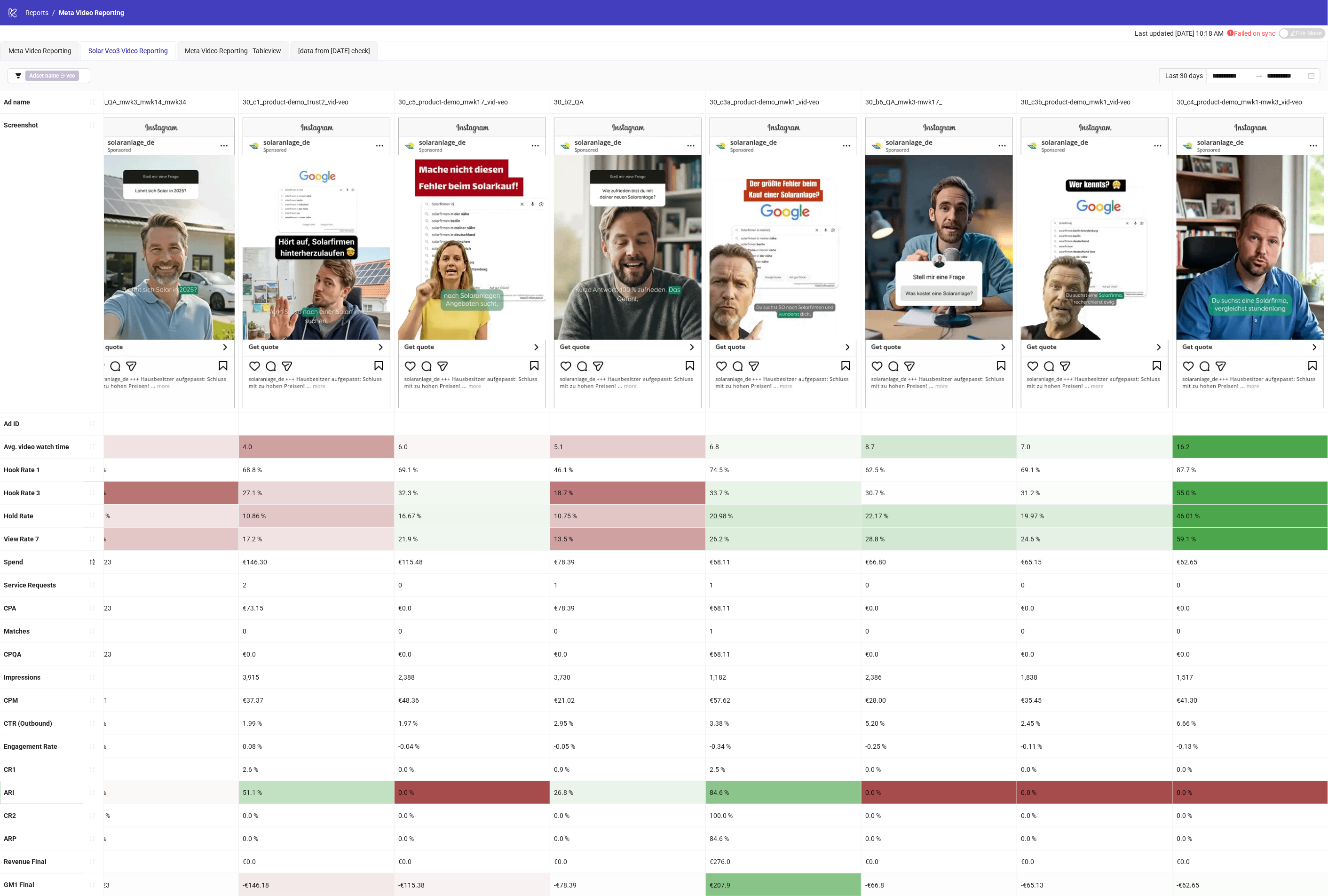
drag, startPoint x: 872, startPoint y: 486, endPoint x: 935, endPoint y: 490, distance: 63.1
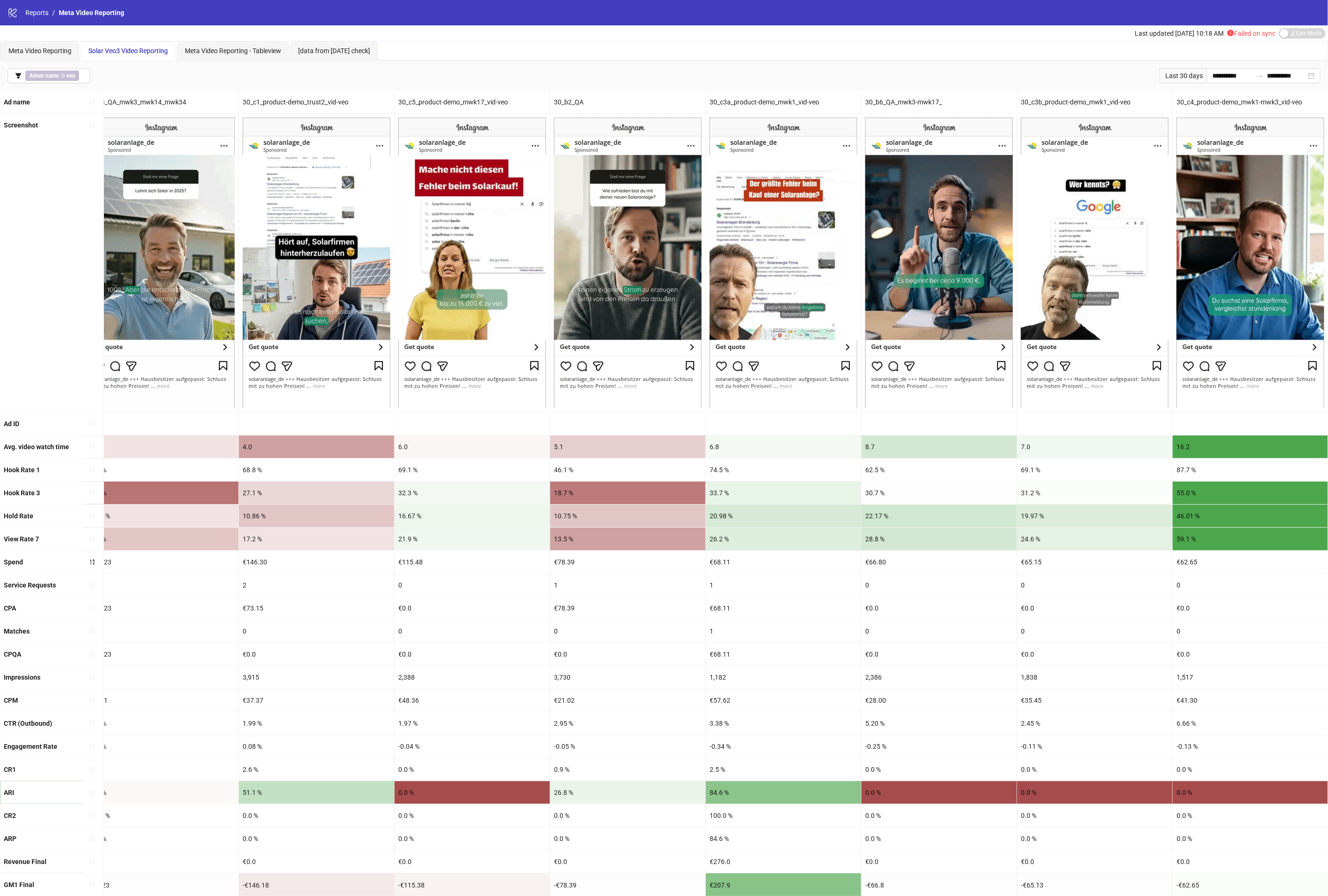
drag, startPoint x: 395, startPoint y: 490, endPoint x: 646, endPoint y: 490, distance: 251.0
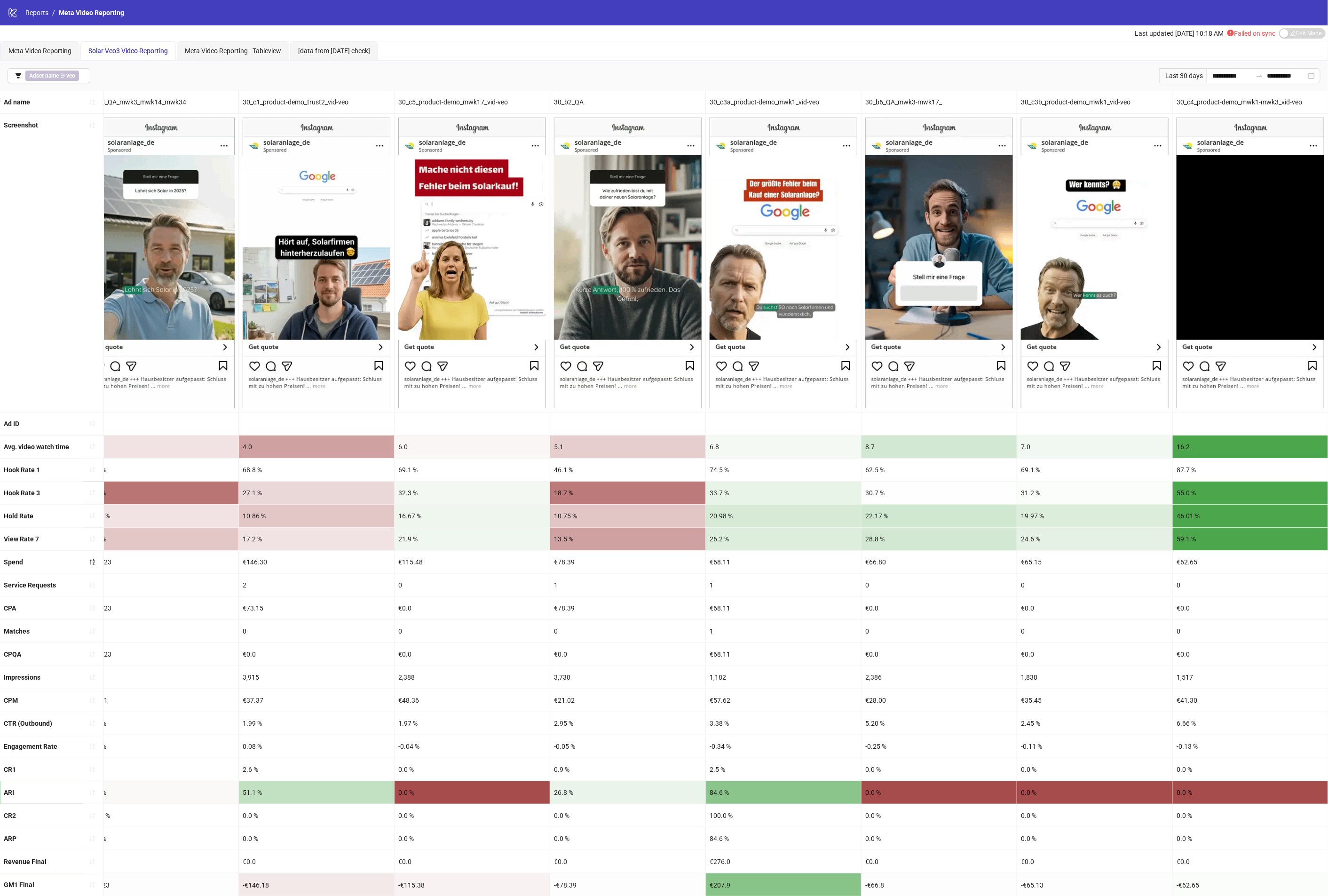
scroll to position [0, 0]
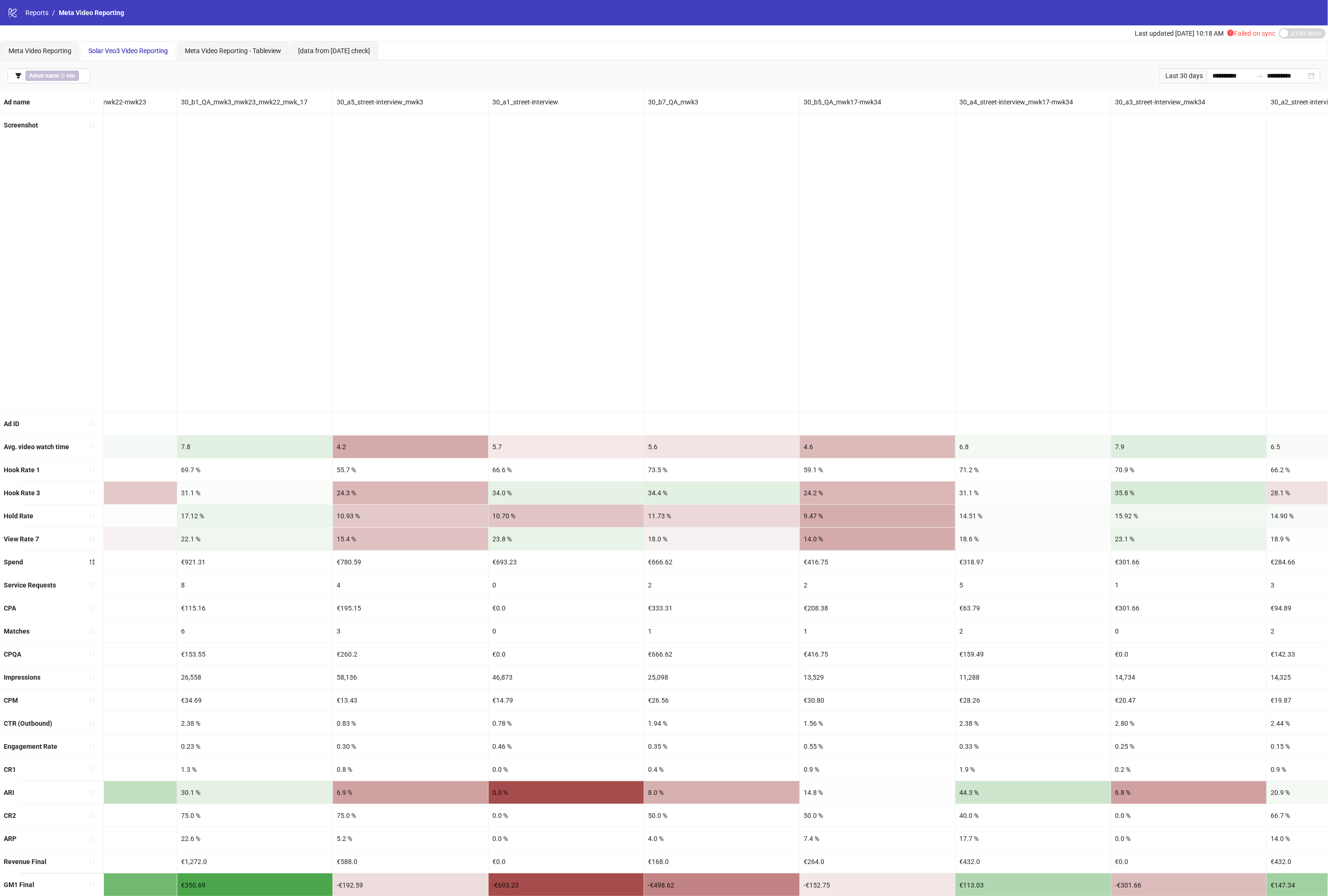
drag, startPoint x: 635, startPoint y: 484, endPoint x: 210, endPoint y: 439, distance: 427.4
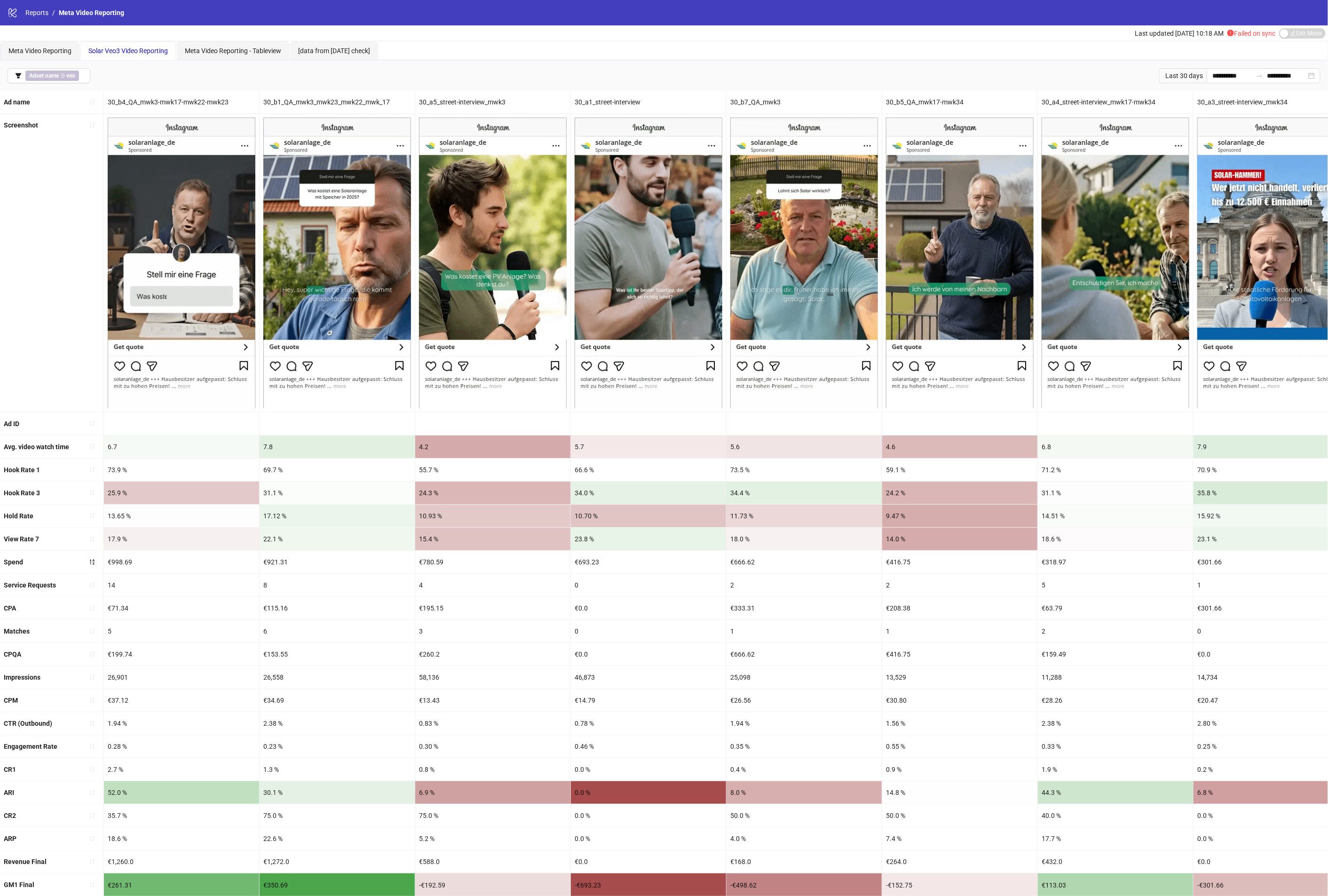
drag, startPoint x: 650, startPoint y: 443, endPoint x: 326, endPoint y: 430, distance: 324.3
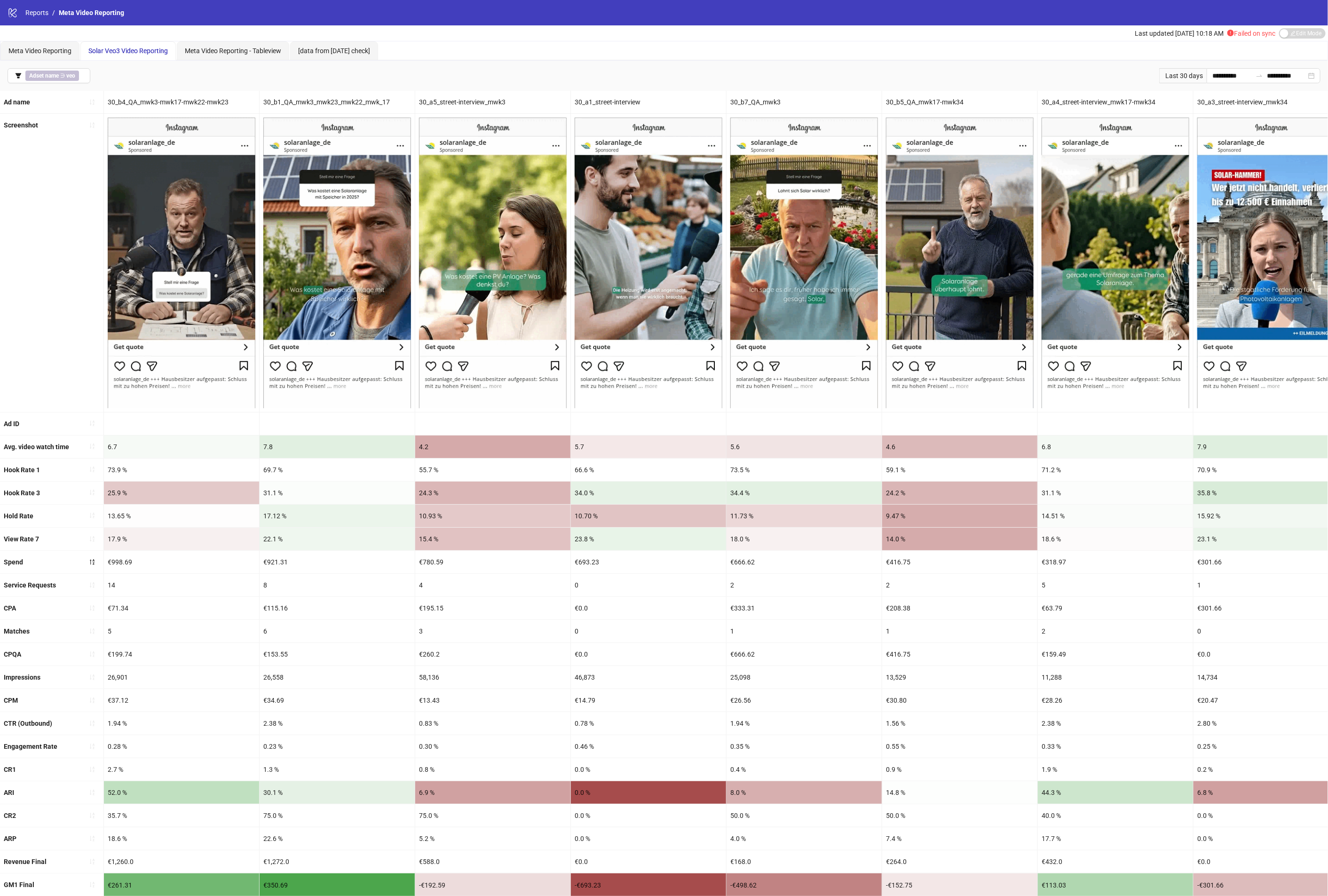
drag, startPoint x: 942, startPoint y: 484, endPoint x: 1065, endPoint y: 482, distance: 123.0
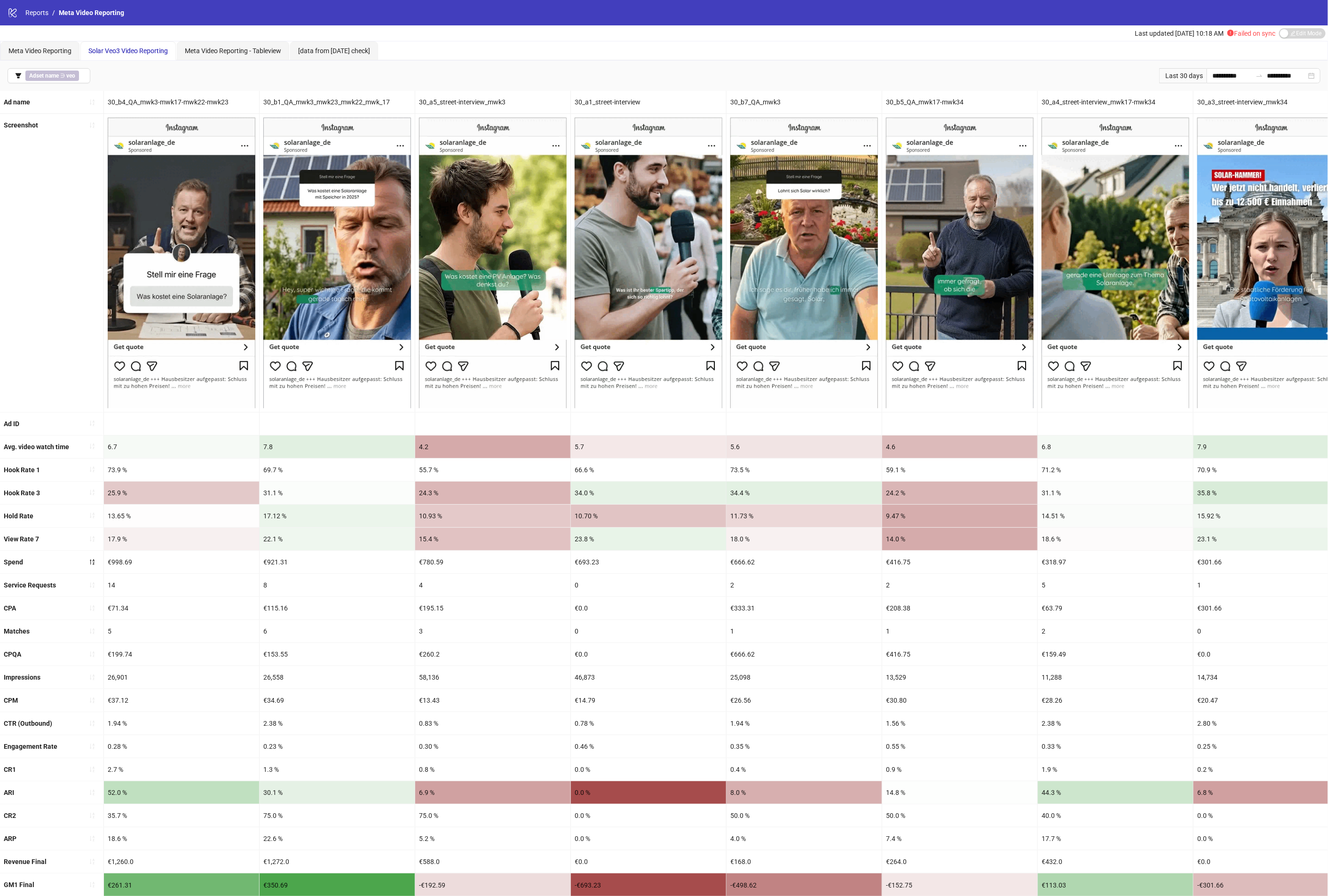
drag, startPoint x: 828, startPoint y: 473, endPoint x: 738, endPoint y: 471, distance: 90.0
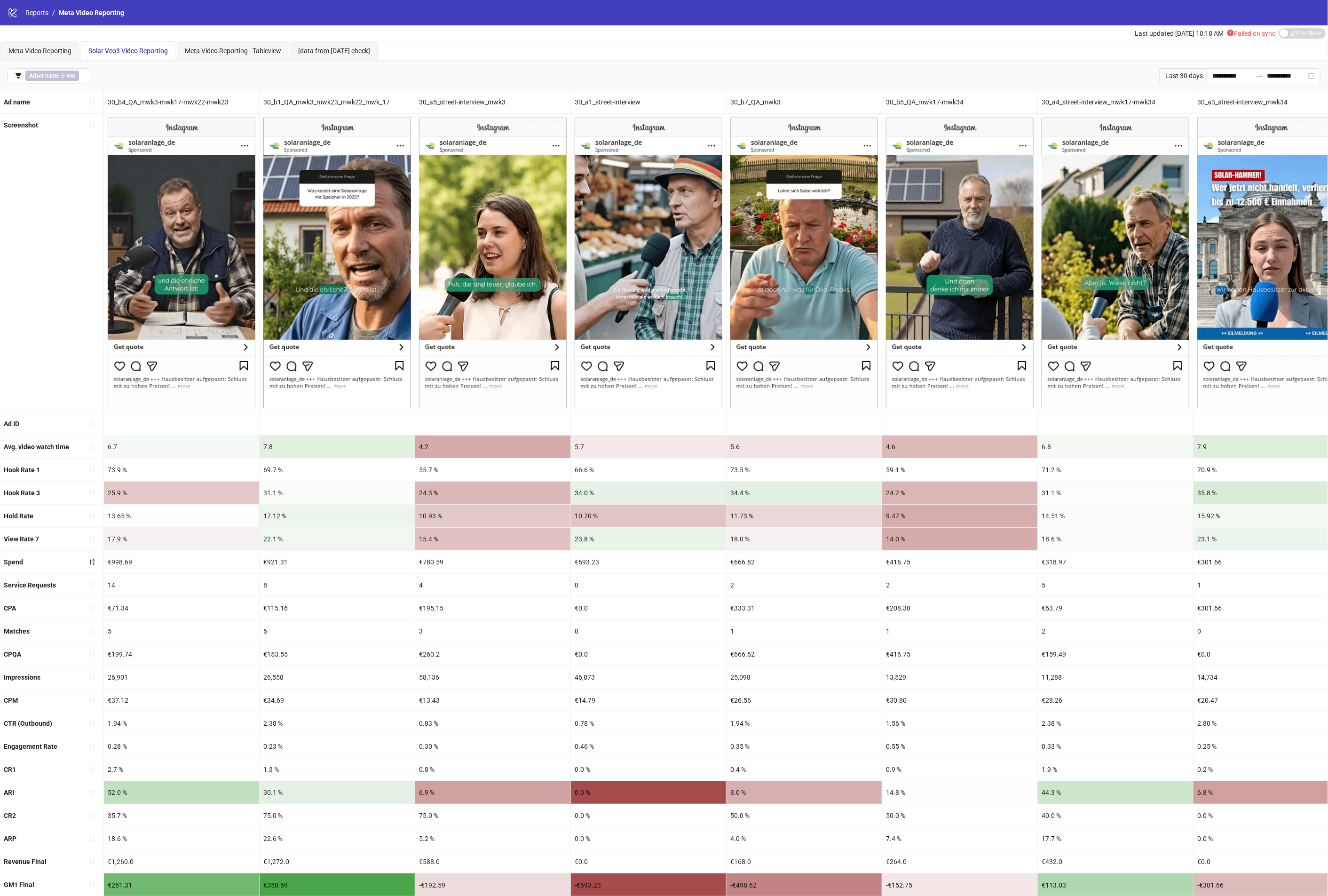
scroll to position [0, 1877]
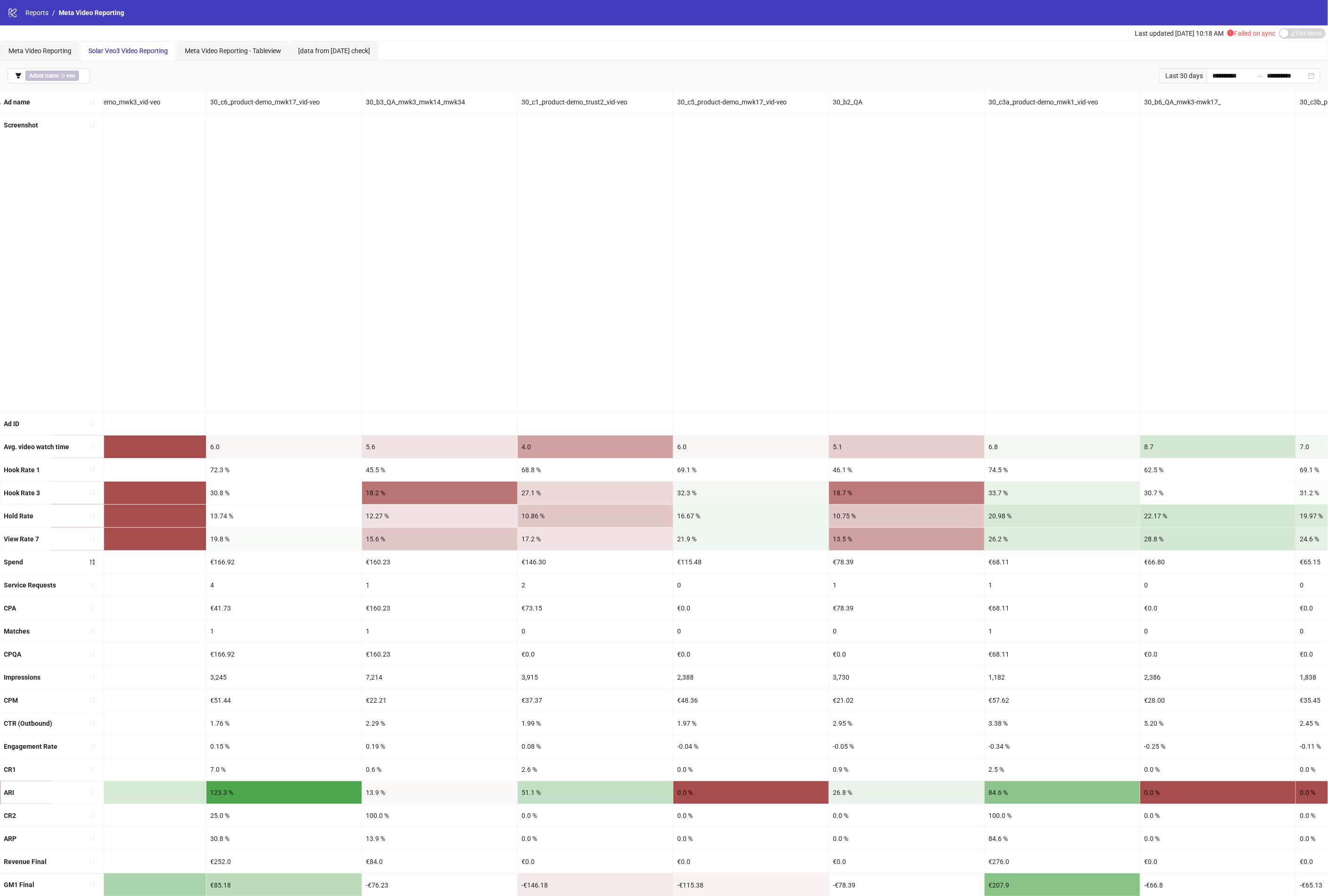
drag, startPoint x: 762, startPoint y: 478, endPoint x: 931, endPoint y: 478, distance: 169.0
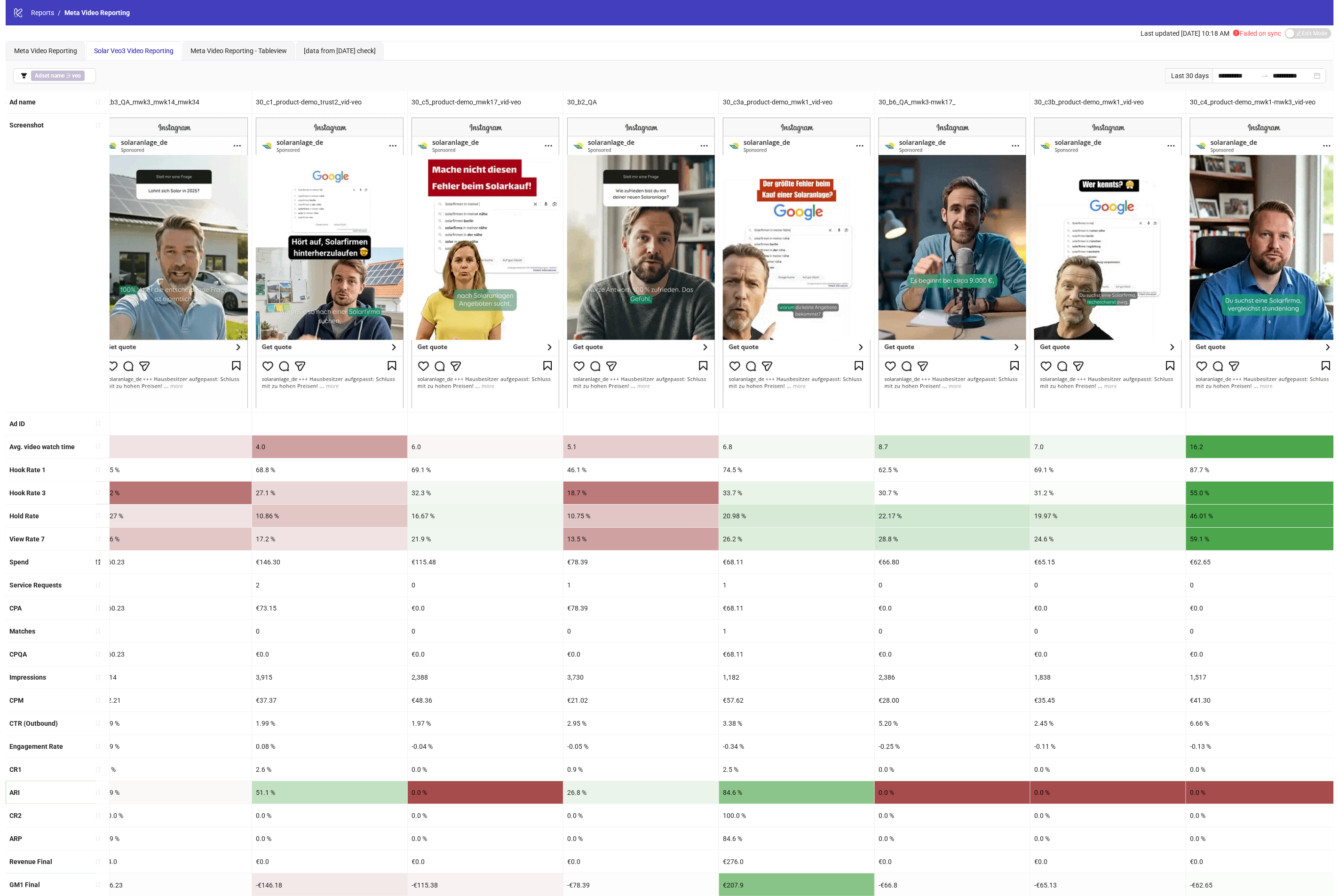
scroll to position [0, 1893]
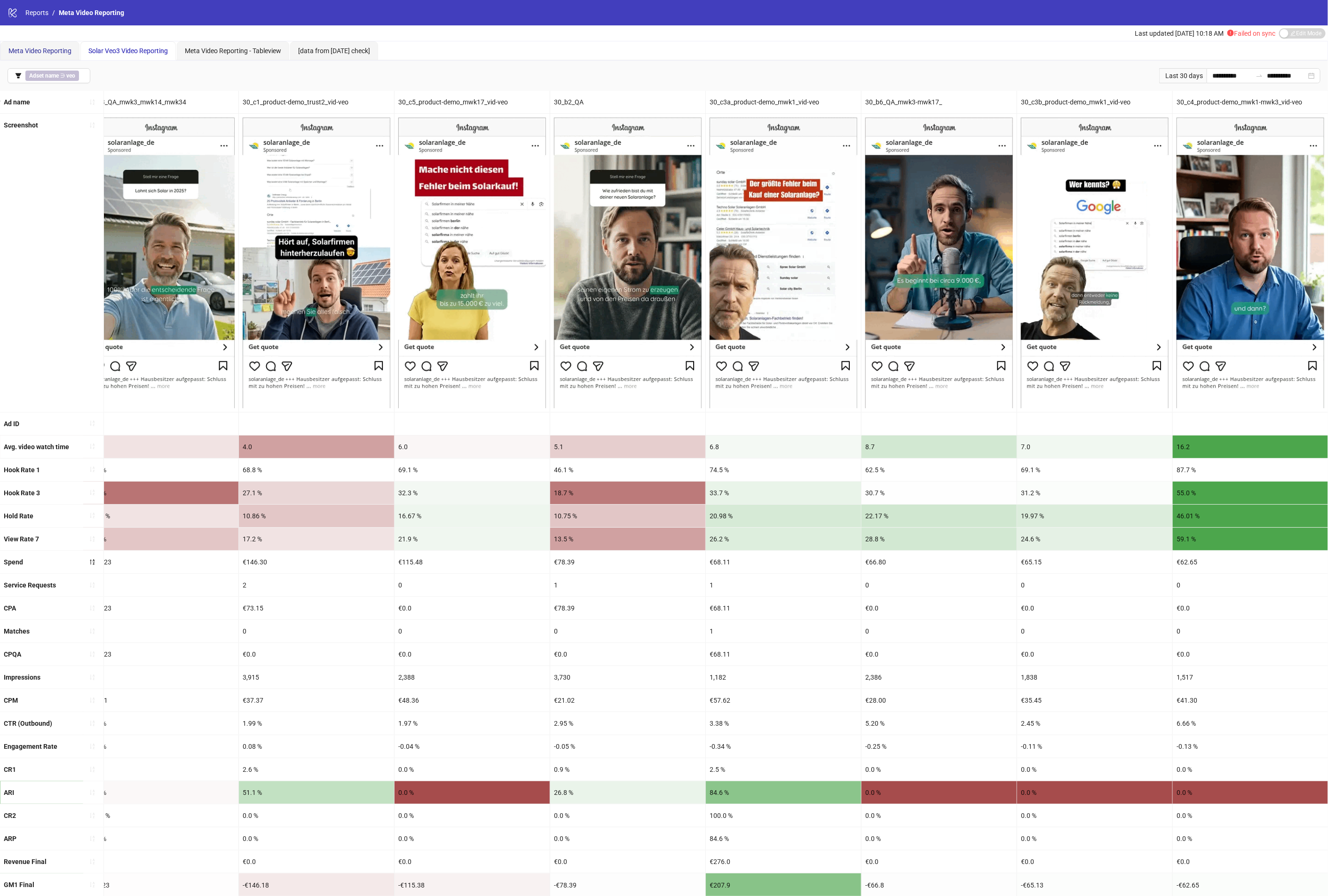
click at [28, 52] on span "Meta Video Reporting" at bounding box center [40, 50] width 63 height 7
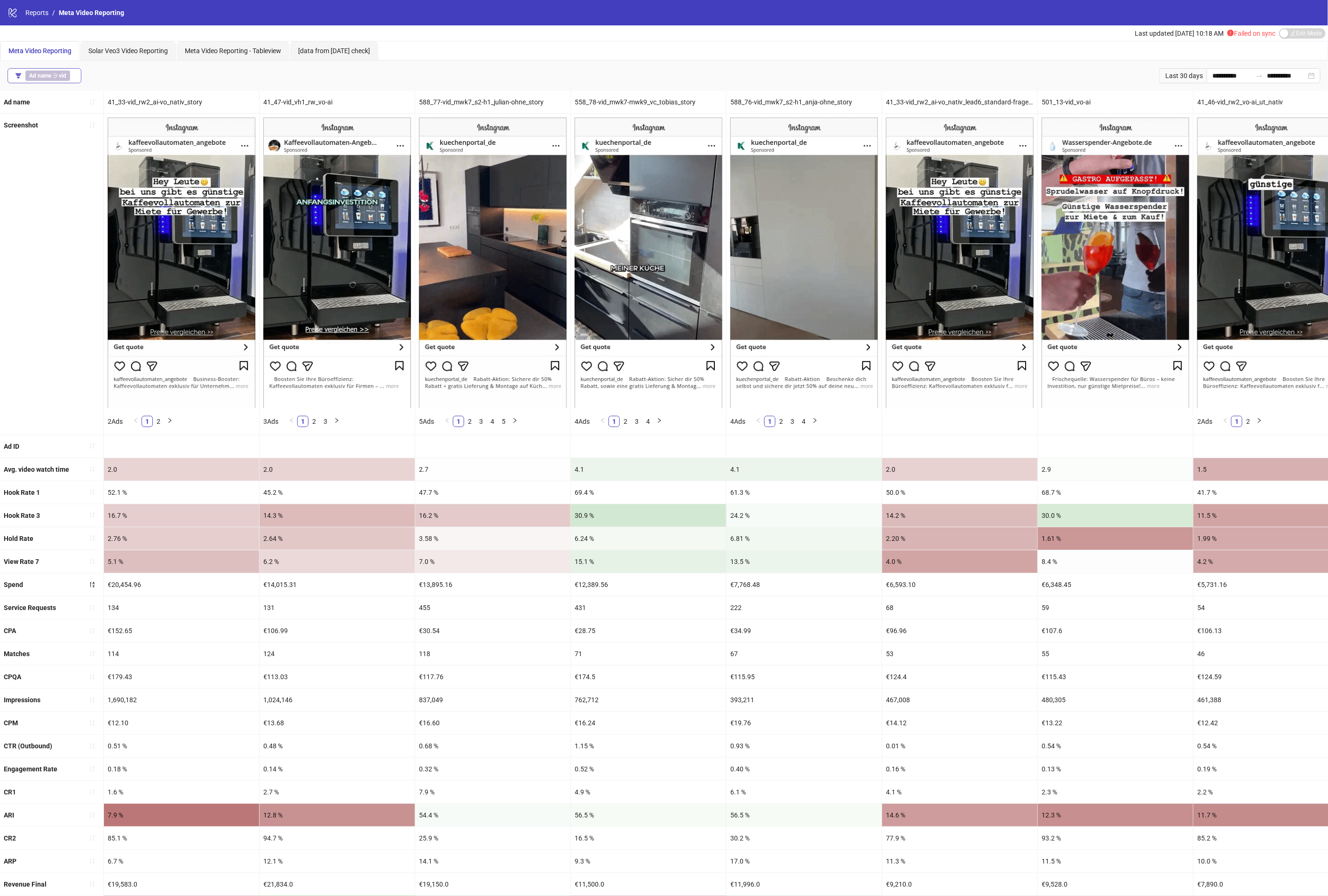
click at [55, 76] on span "Ad name ∋ vid" at bounding box center [48, 75] width 45 height 10
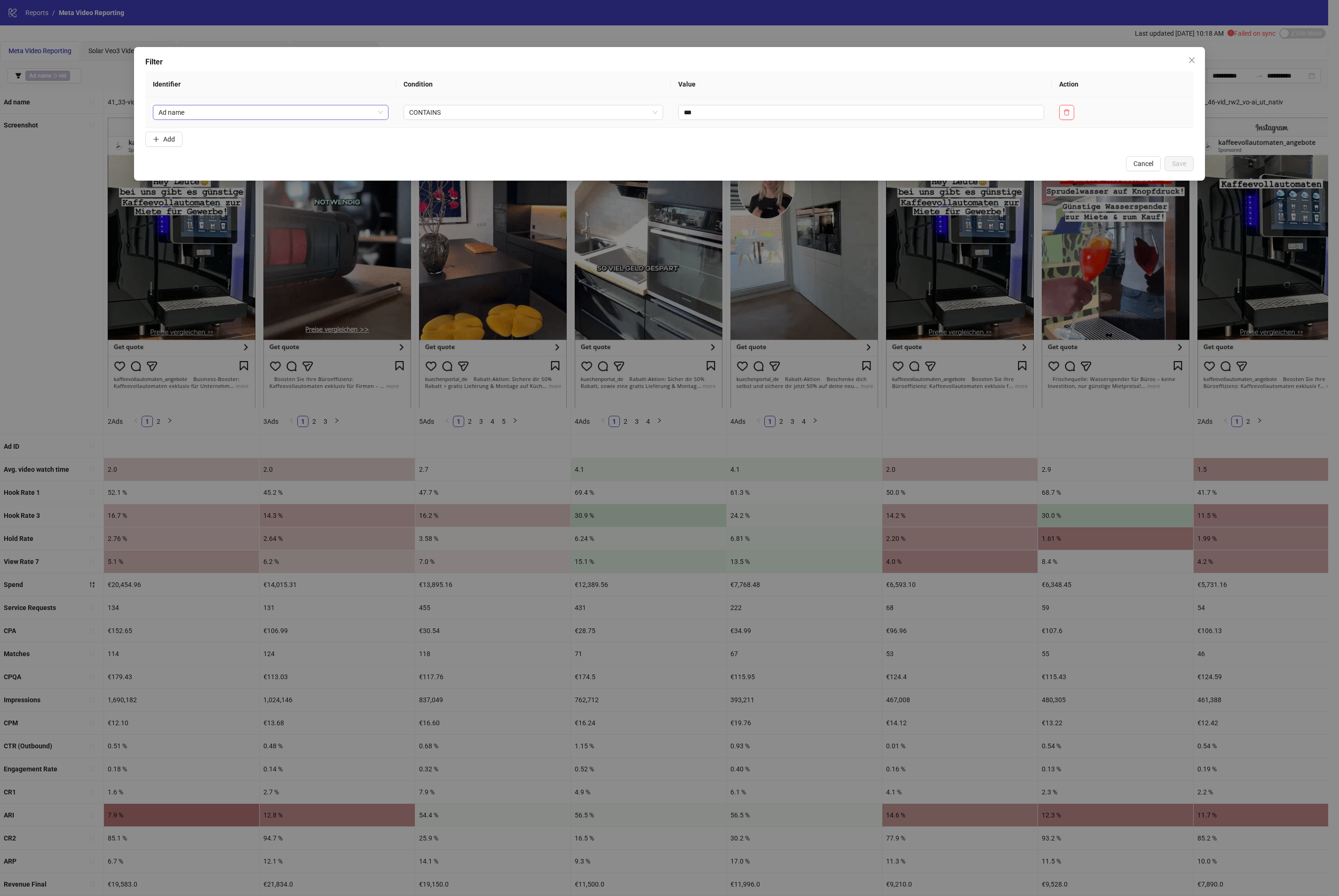
click at [267, 111] on span "Ad name" at bounding box center [271, 113] width 225 height 14
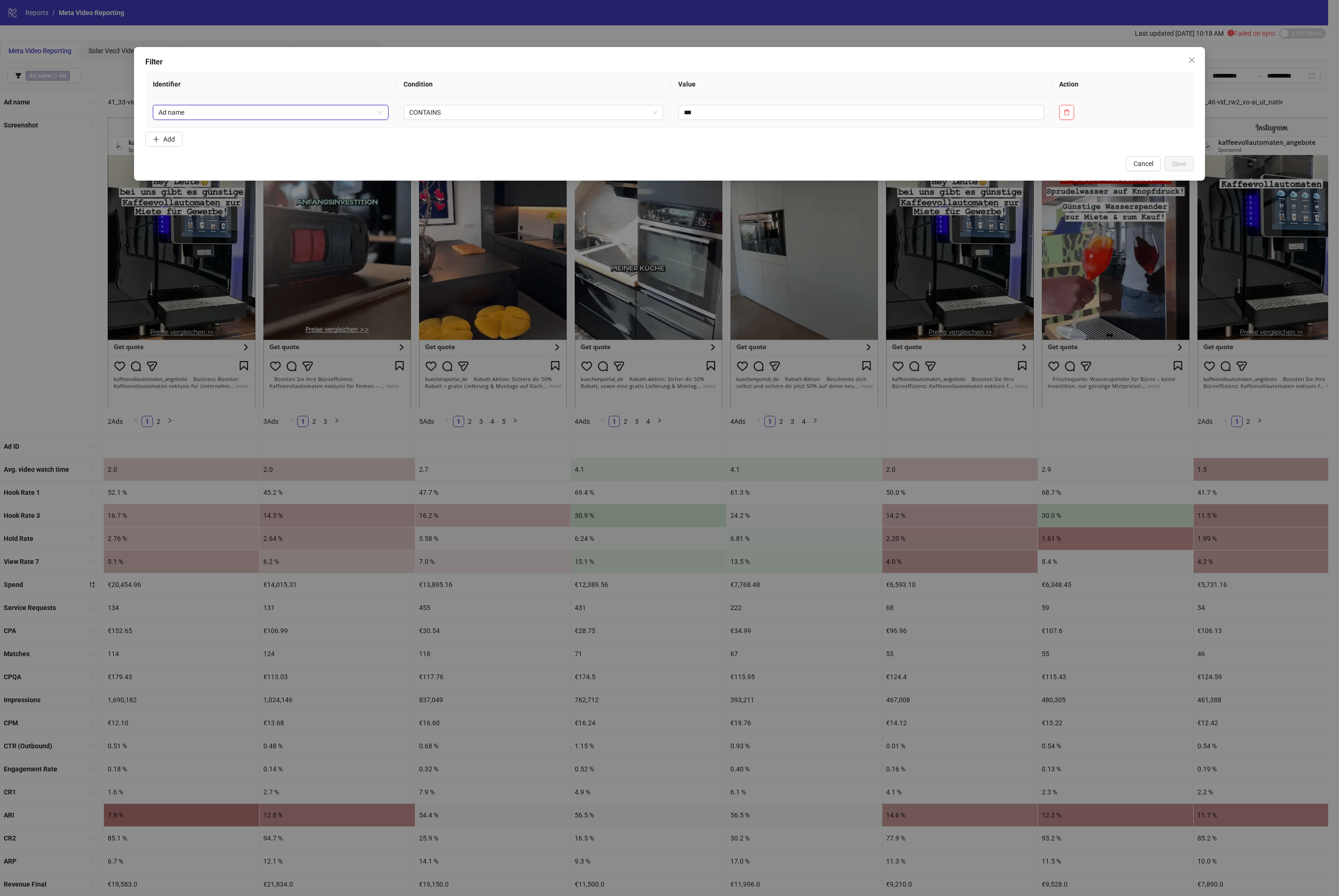
click at [267, 111] on span "Ad name" at bounding box center [271, 113] width 225 height 14
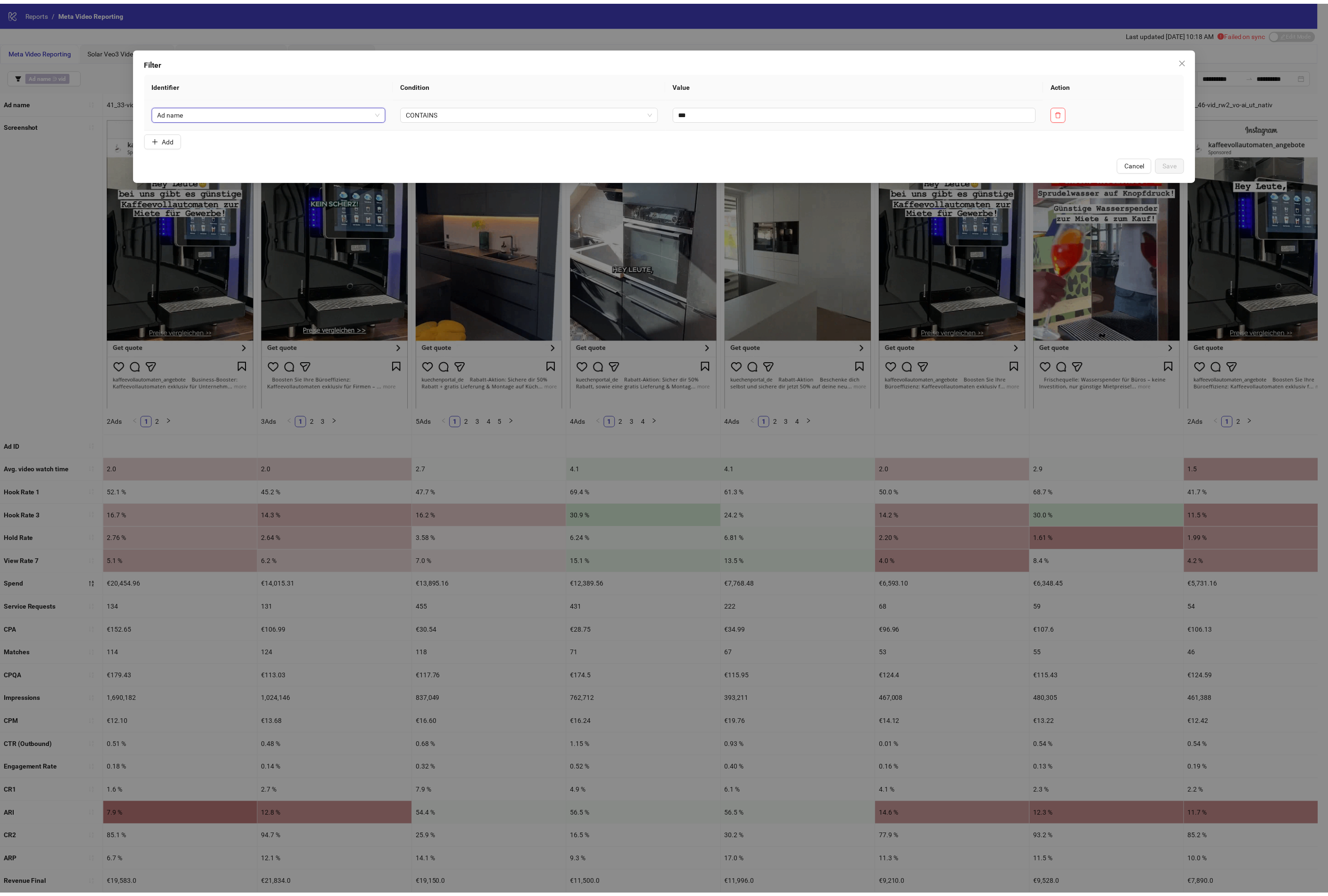
scroll to position [406, 0]
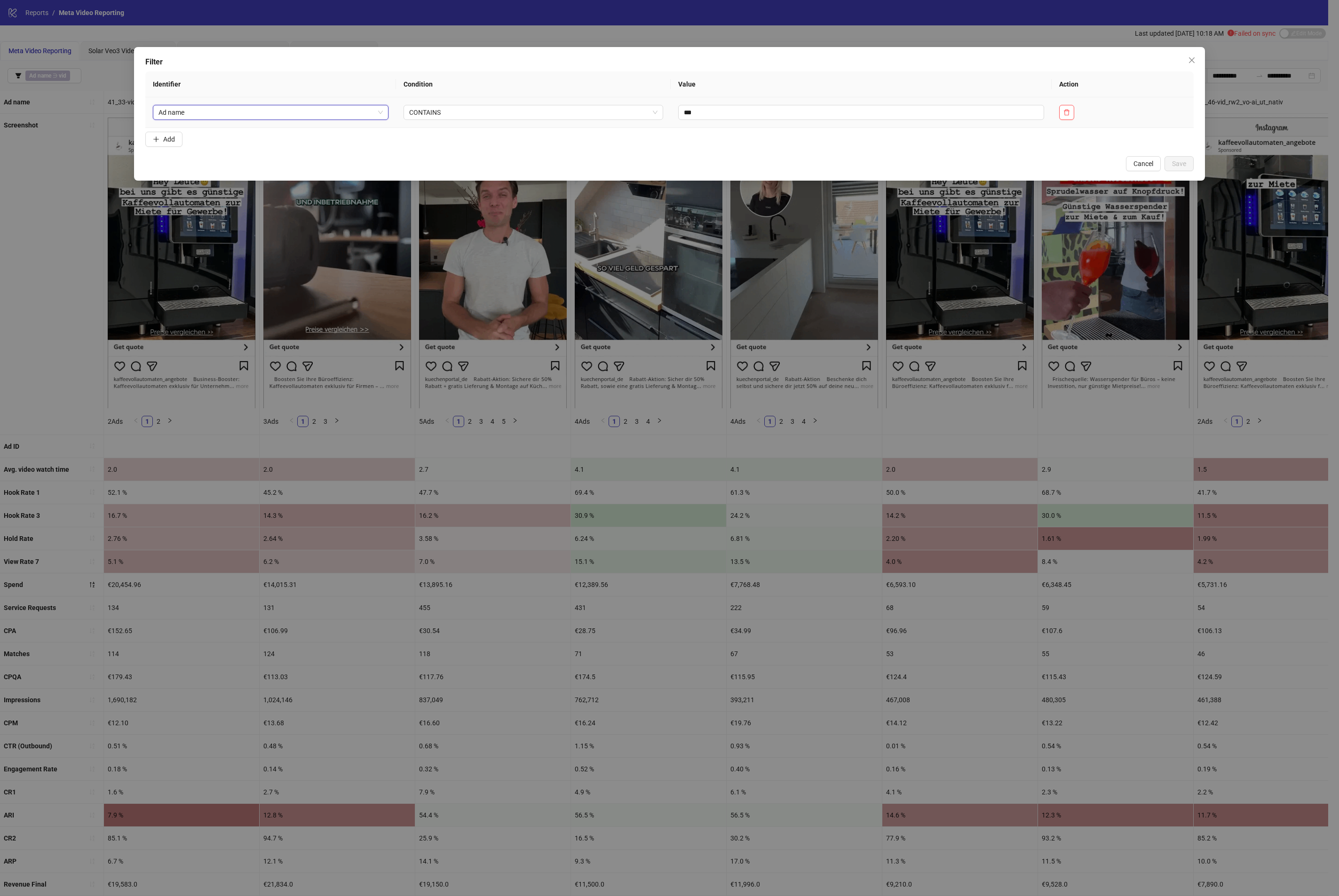
click at [267, 111] on span "Ad name" at bounding box center [271, 113] width 225 height 14
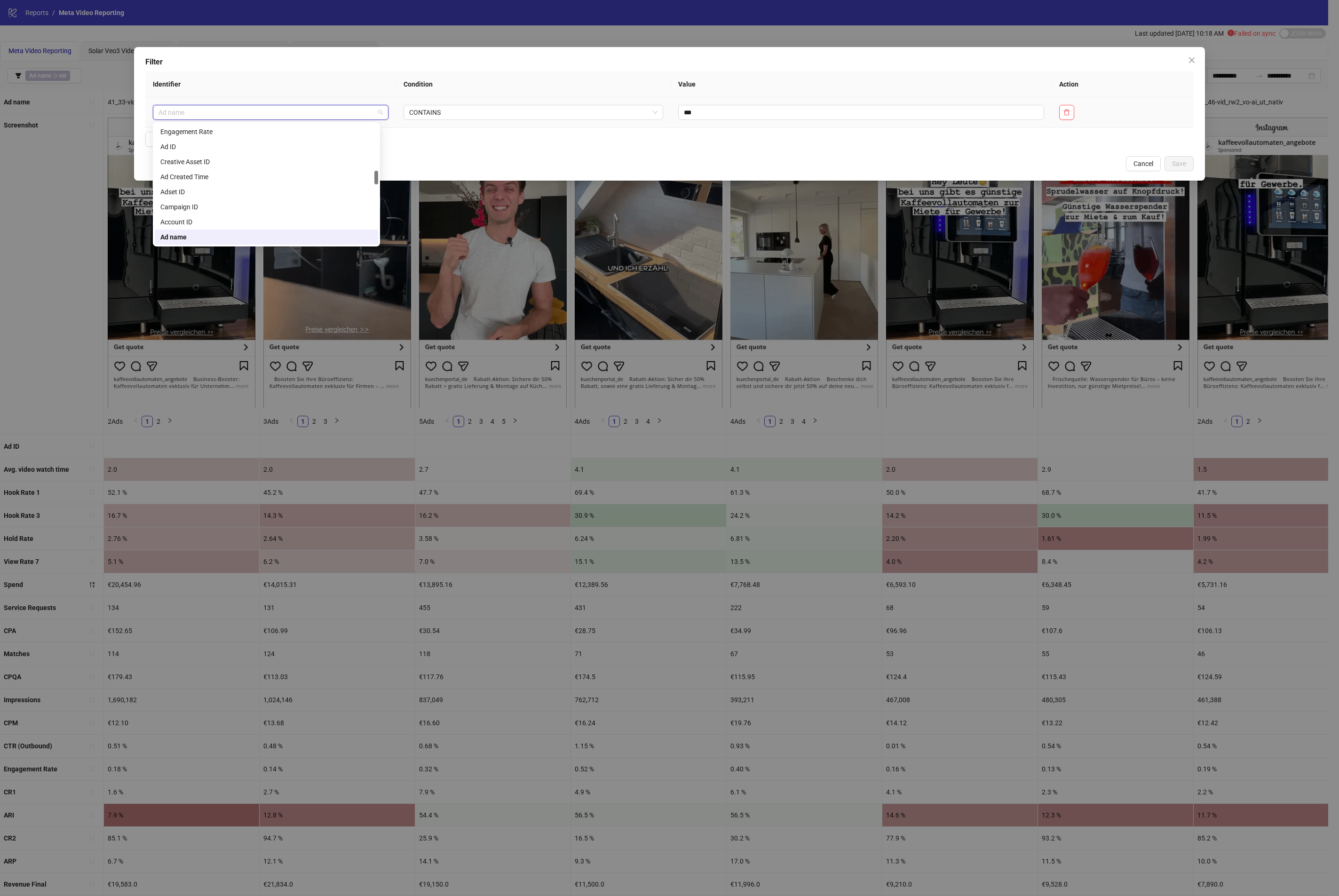
click at [267, 111] on span "Ad name" at bounding box center [271, 113] width 225 height 14
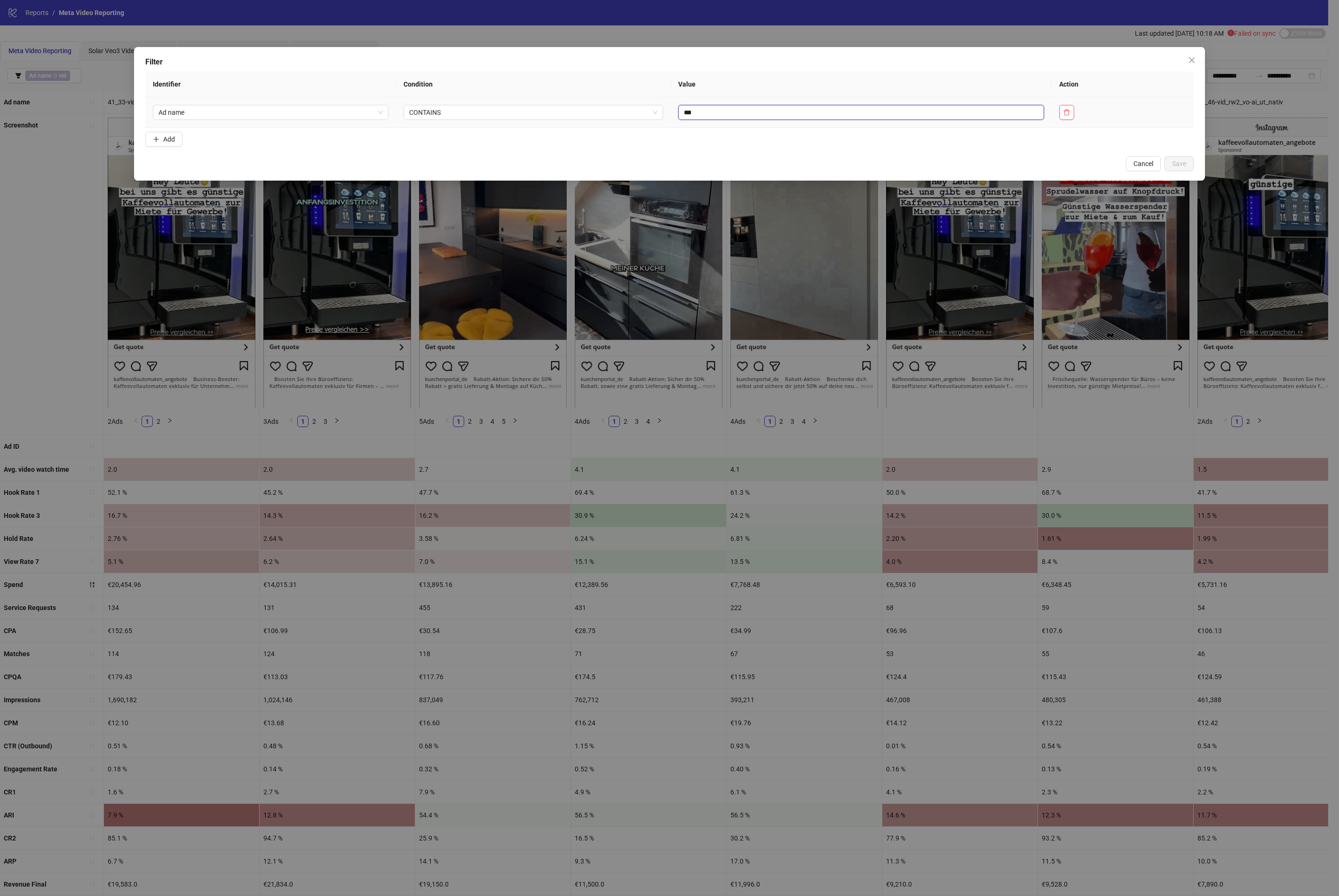
click at [770, 113] on input "***" at bounding box center [861, 112] width 366 height 15
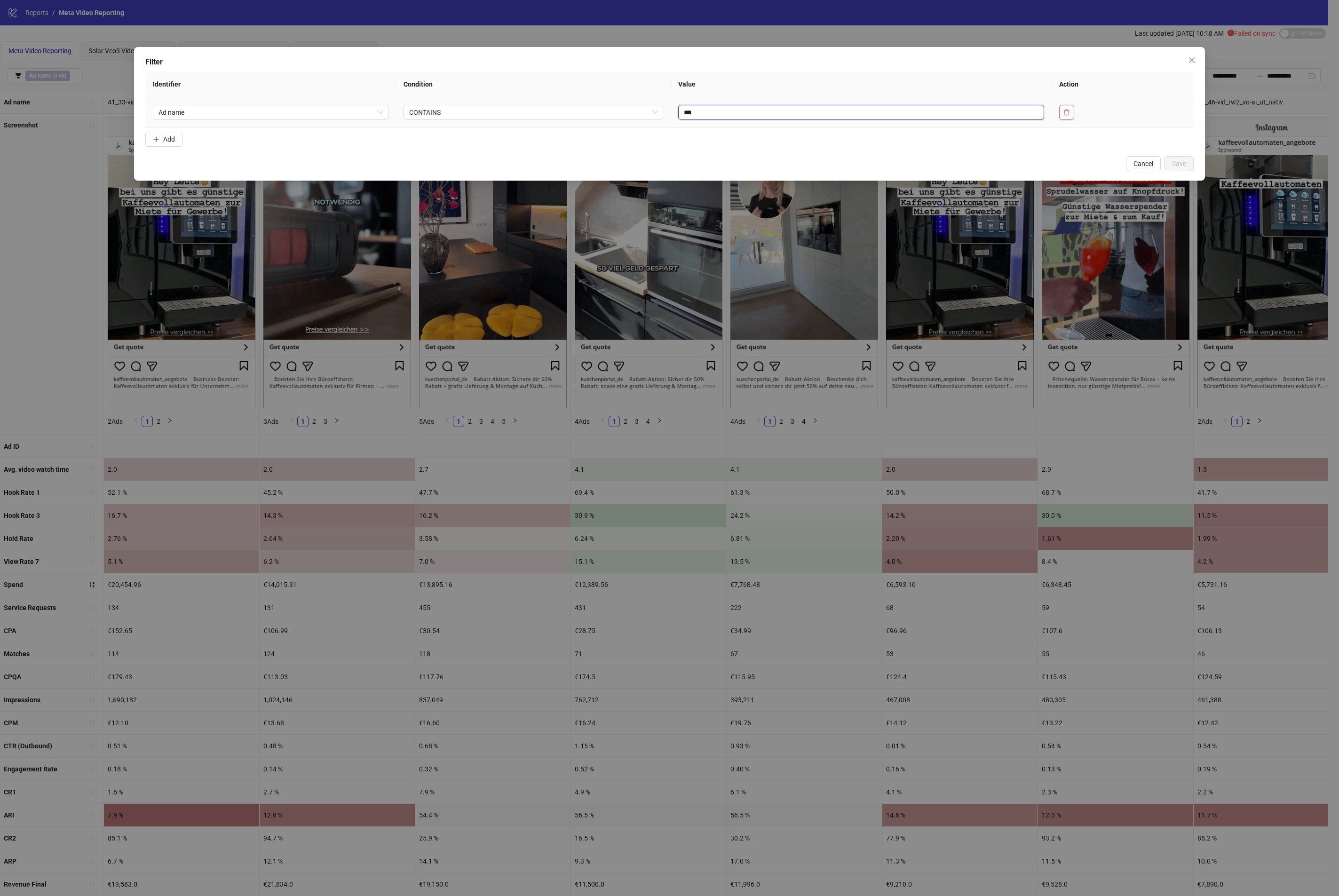
click at [770, 113] on input "***" at bounding box center [861, 112] width 366 height 15
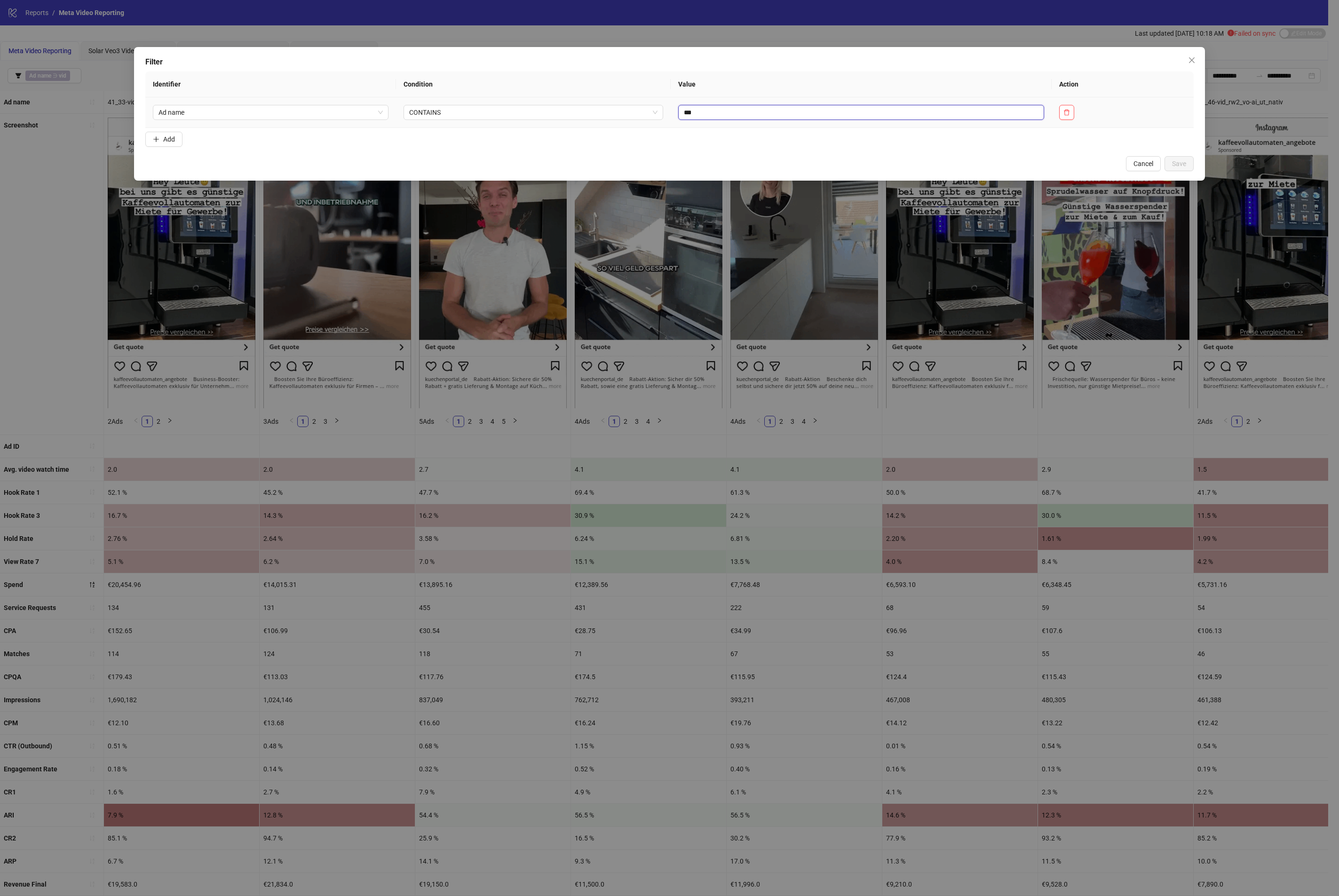
click at [770, 113] on input "***" at bounding box center [861, 112] width 366 height 15
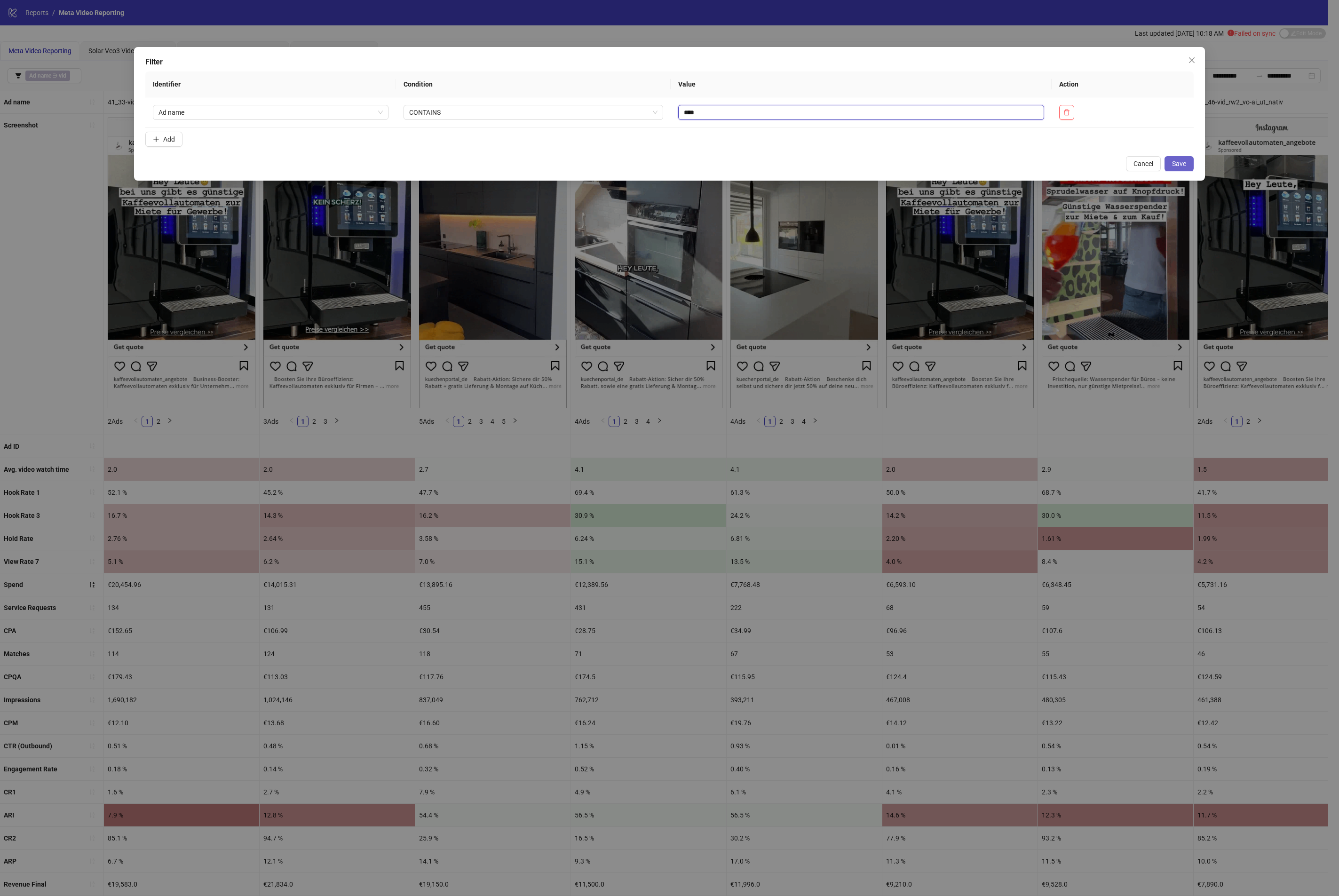
type input "****"
click at [1182, 161] on span "Save" at bounding box center [1179, 164] width 14 height 7
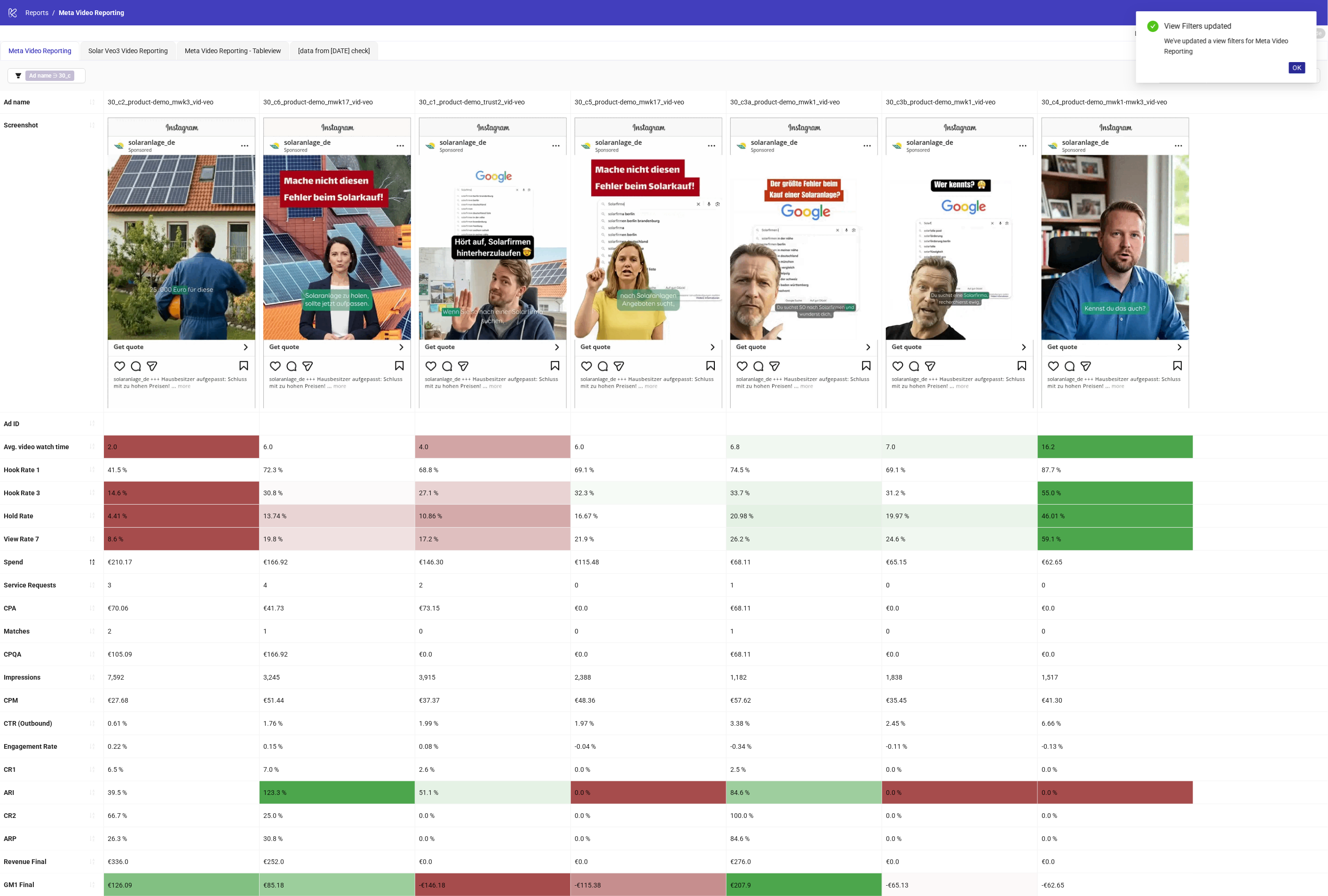
click at [1297, 62] on button "OK" at bounding box center [1296, 68] width 16 height 12
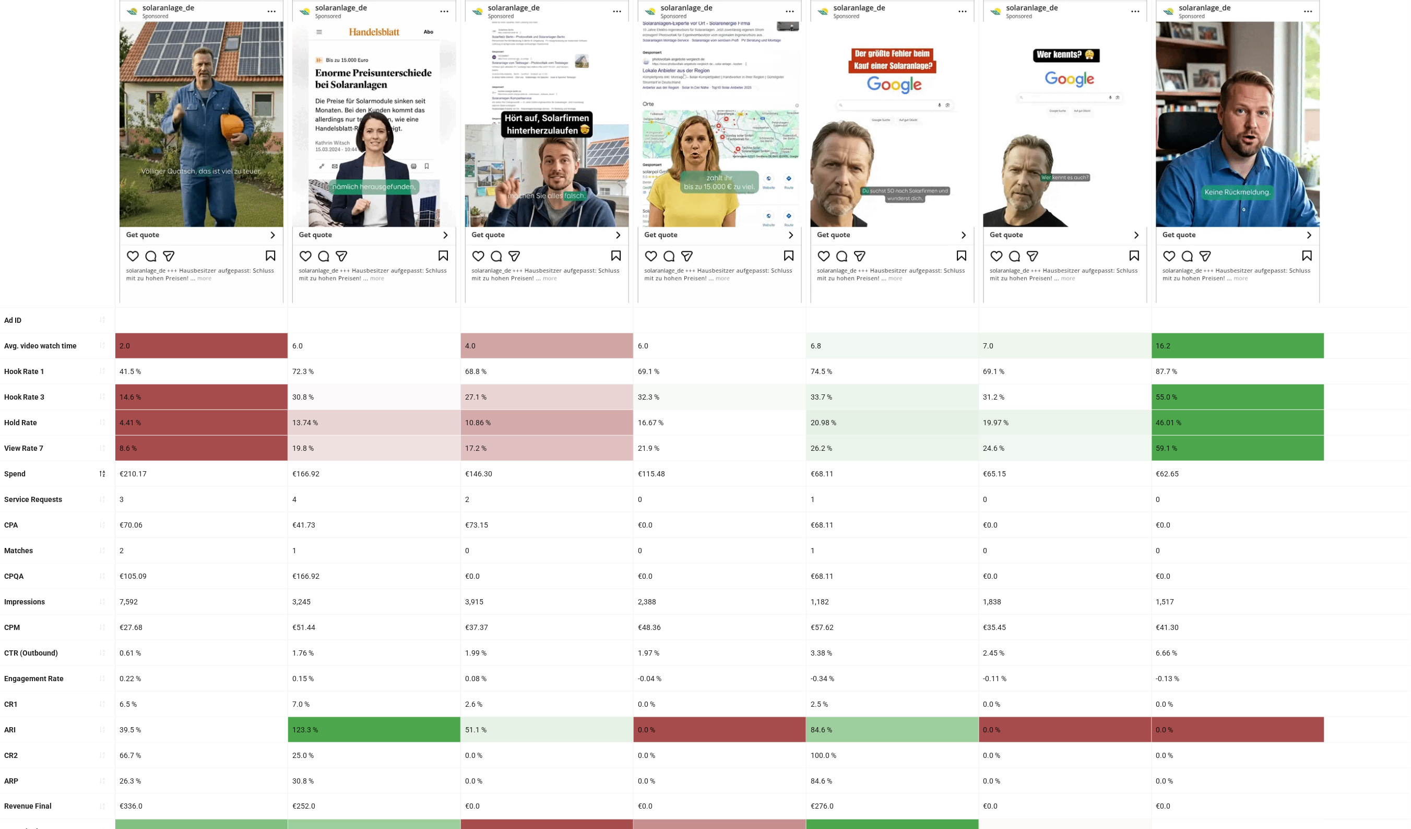
scroll to position [85, 0]
